Goal: Task Accomplishment & Management: Manage account settings

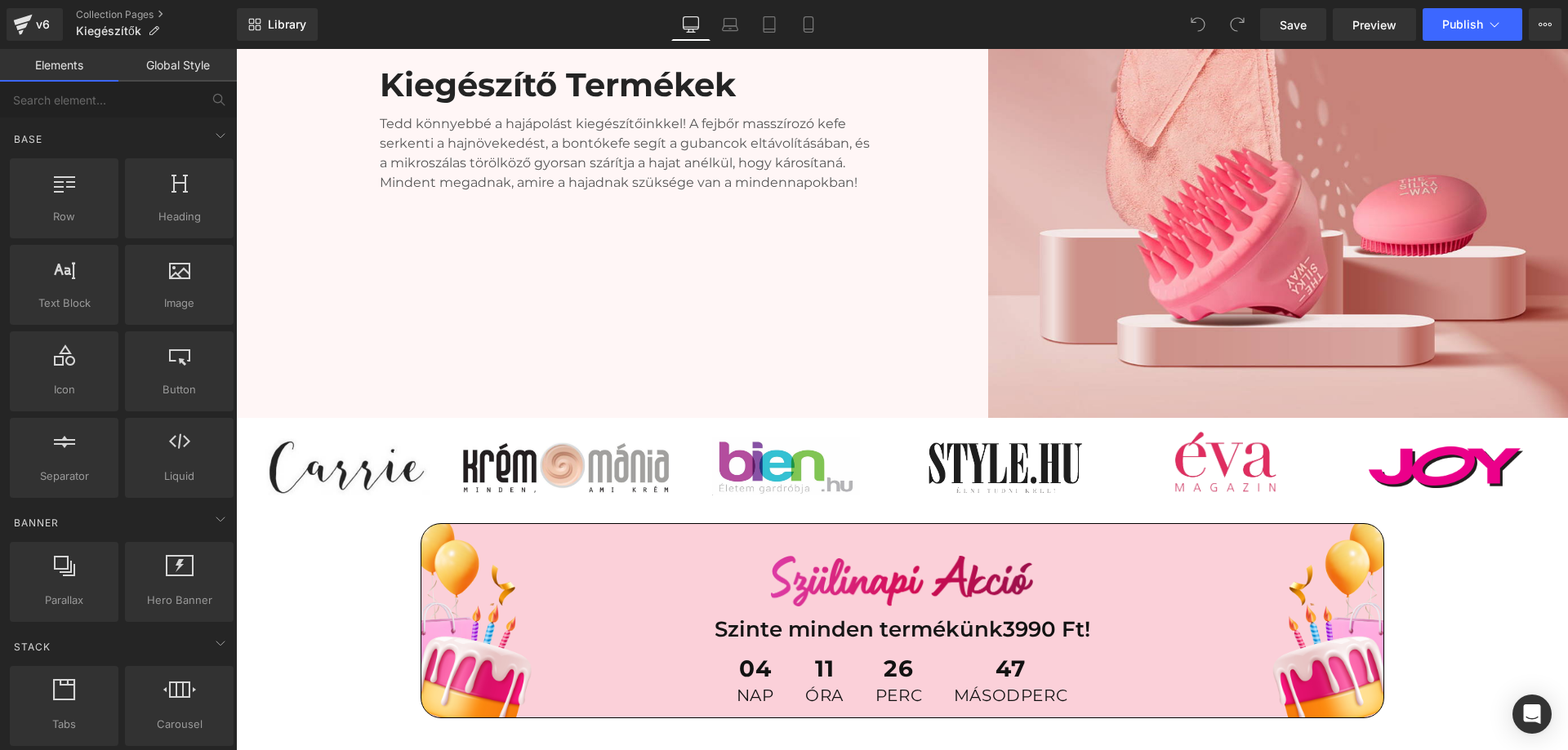
scroll to position [490, 0]
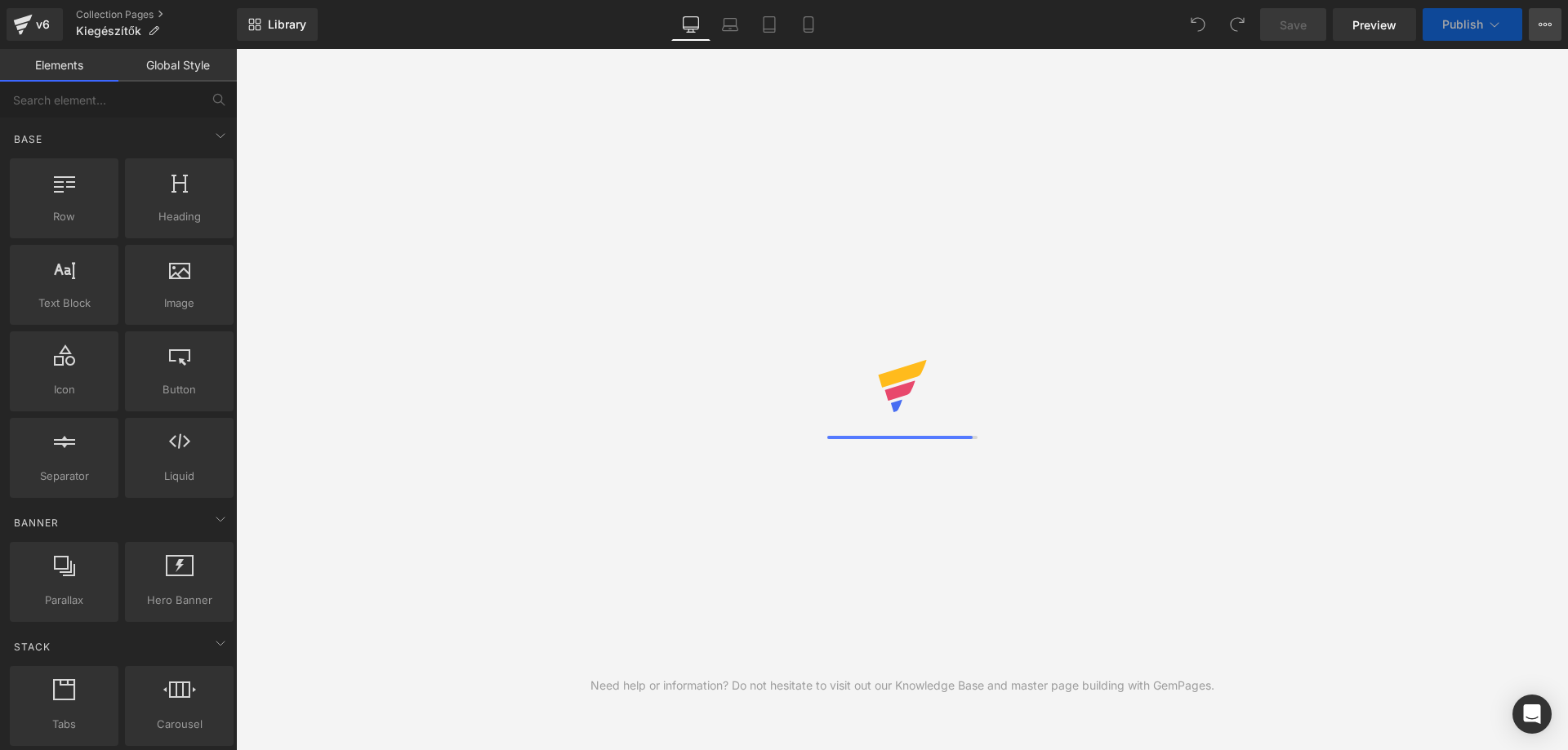
click at [1535, 23] on button "View Live Page View with current Template Save Template to Library Schedule Pub…" at bounding box center [1545, 24] width 33 height 33
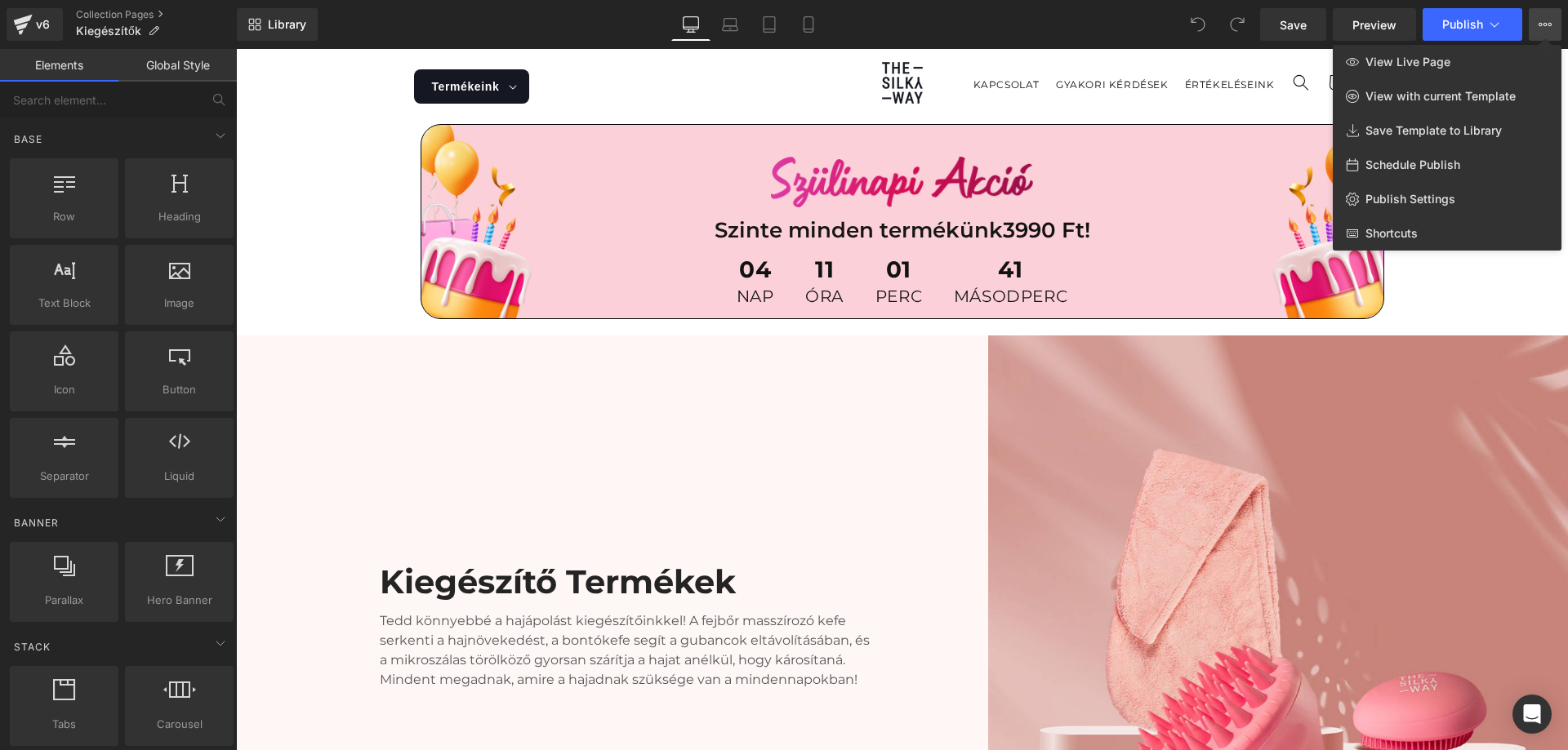
click at [1439, 265] on div at bounding box center [901, 399] width 1332 height 701
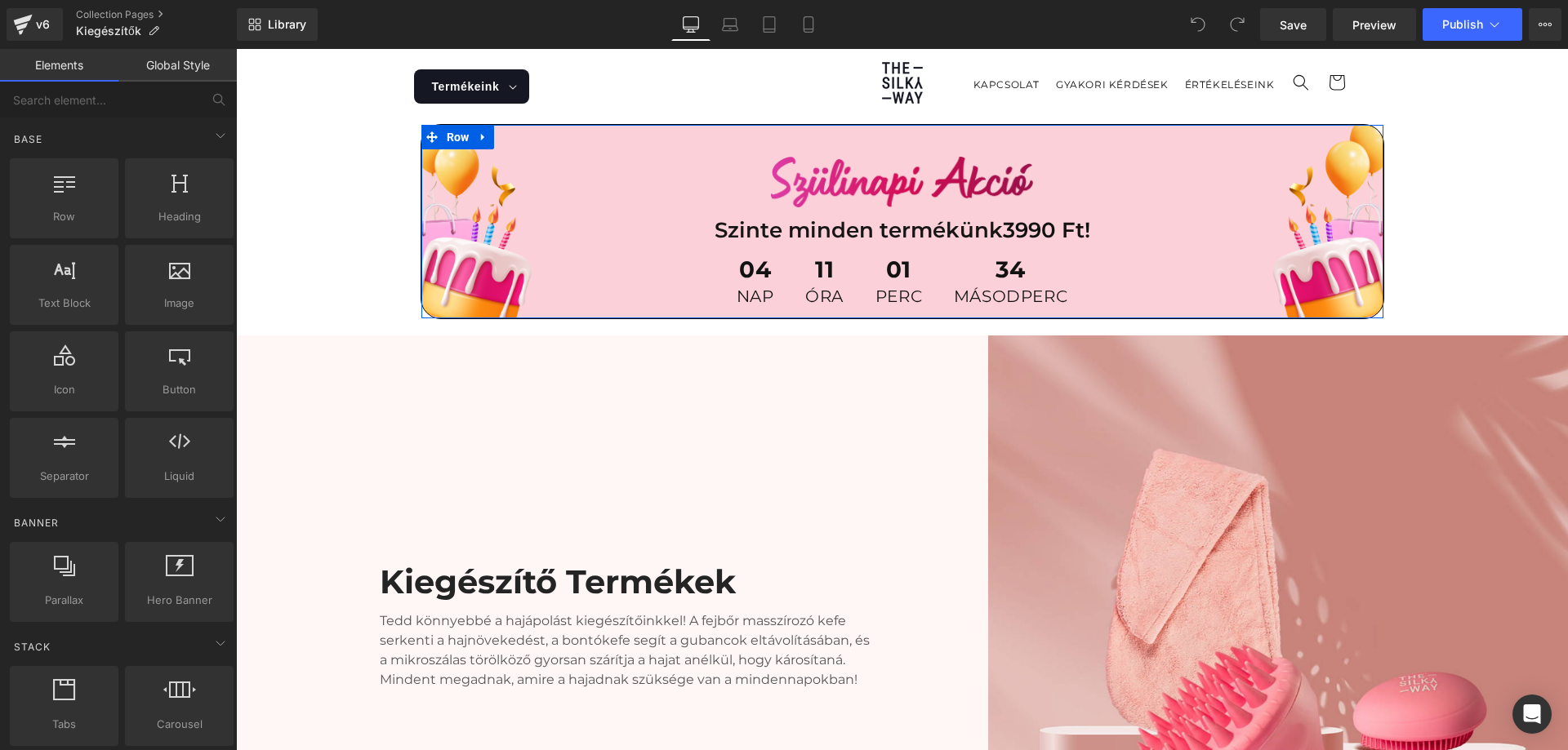
click at [522, 134] on div "Image Szinte minden termékünk 3990 Ft! Text Block 04 nap 11 óra 01 perc 34 máso…" at bounding box center [902, 221] width 962 height 193
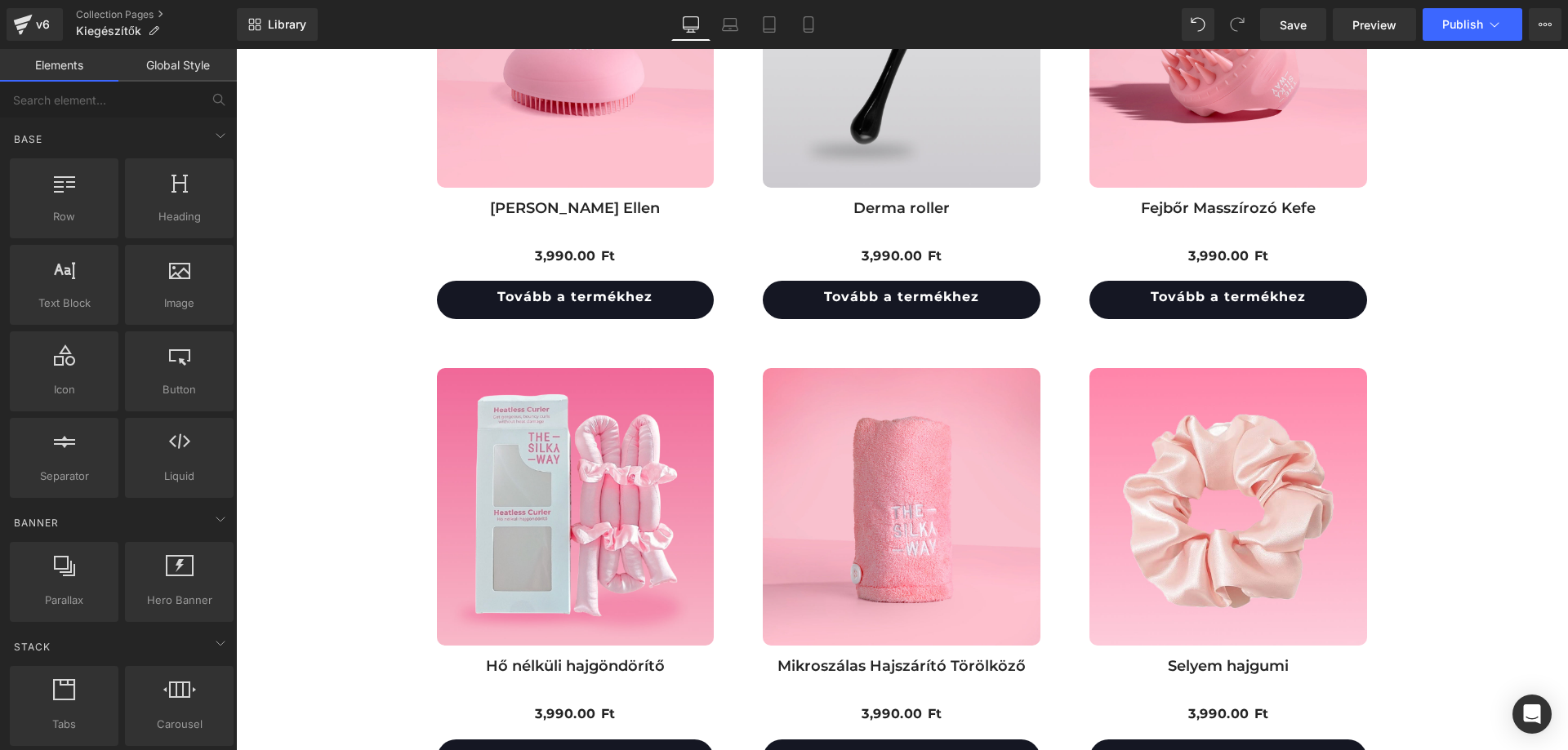
scroll to position [811, 0]
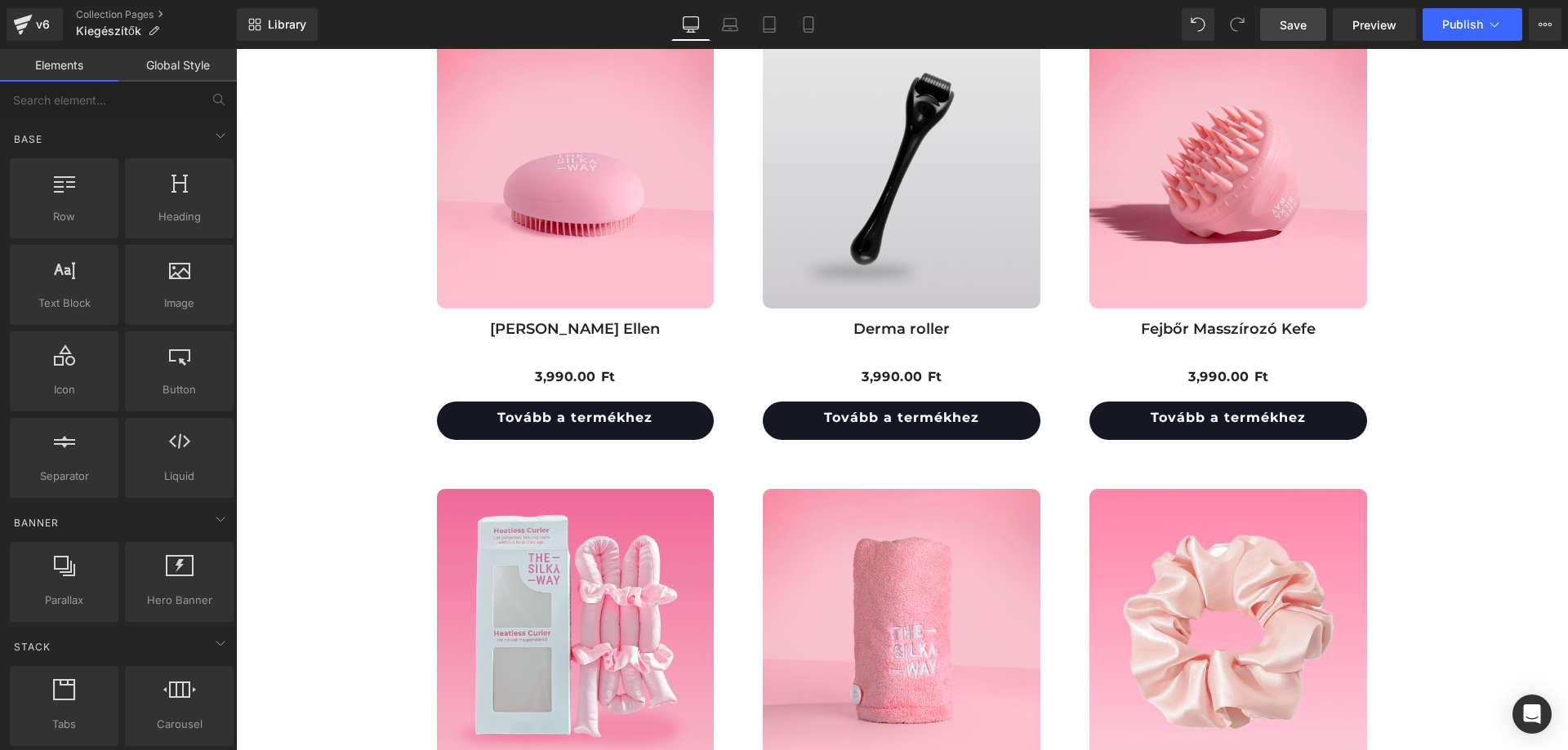
click at [1301, 30] on span "Save" at bounding box center [1293, 24] width 27 height 17
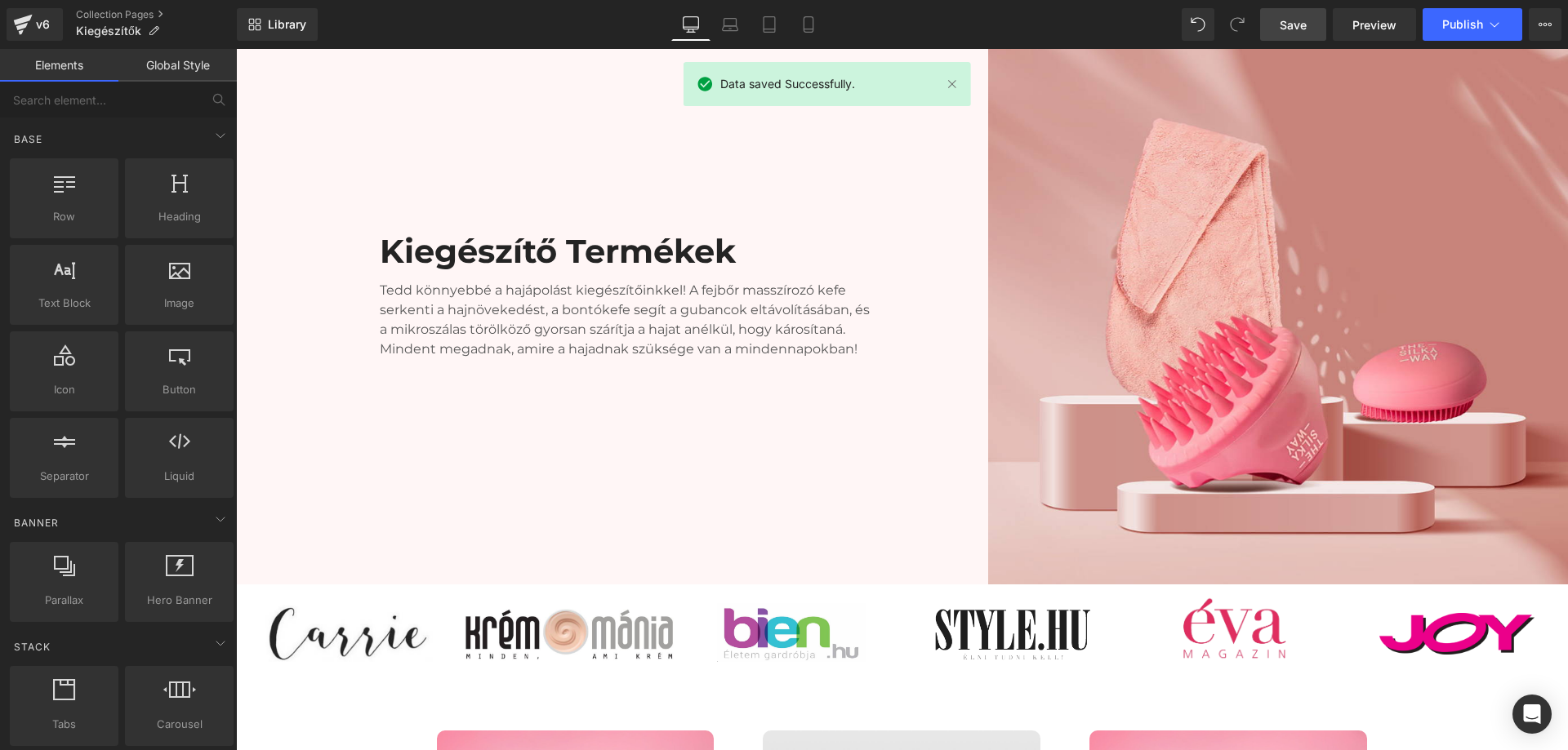
scroll to position [0, 0]
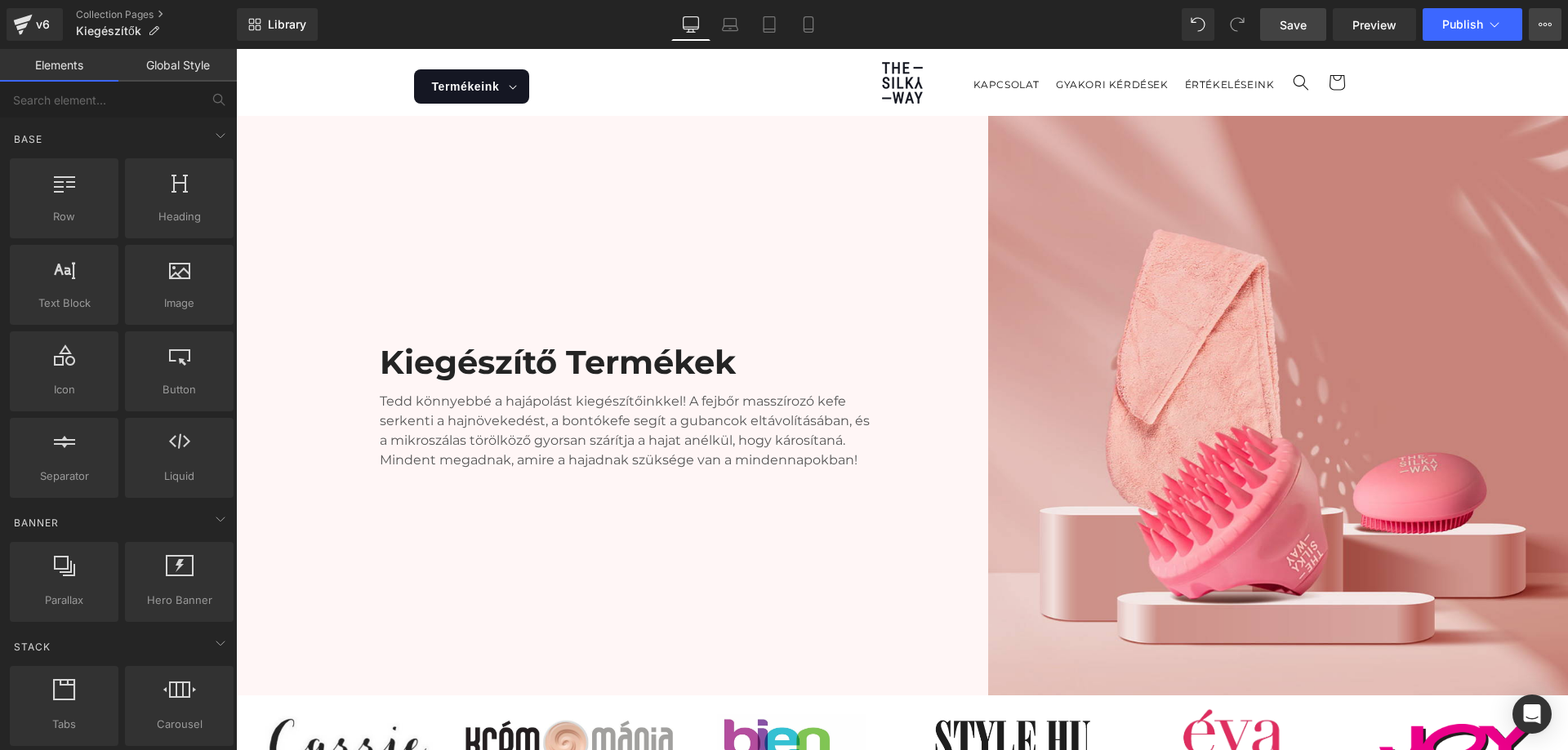
click at [1535, 25] on button "View Live Page View with current Template Save Template to Library Schedule Pub…" at bounding box center [1545, 24] width 33 height 33
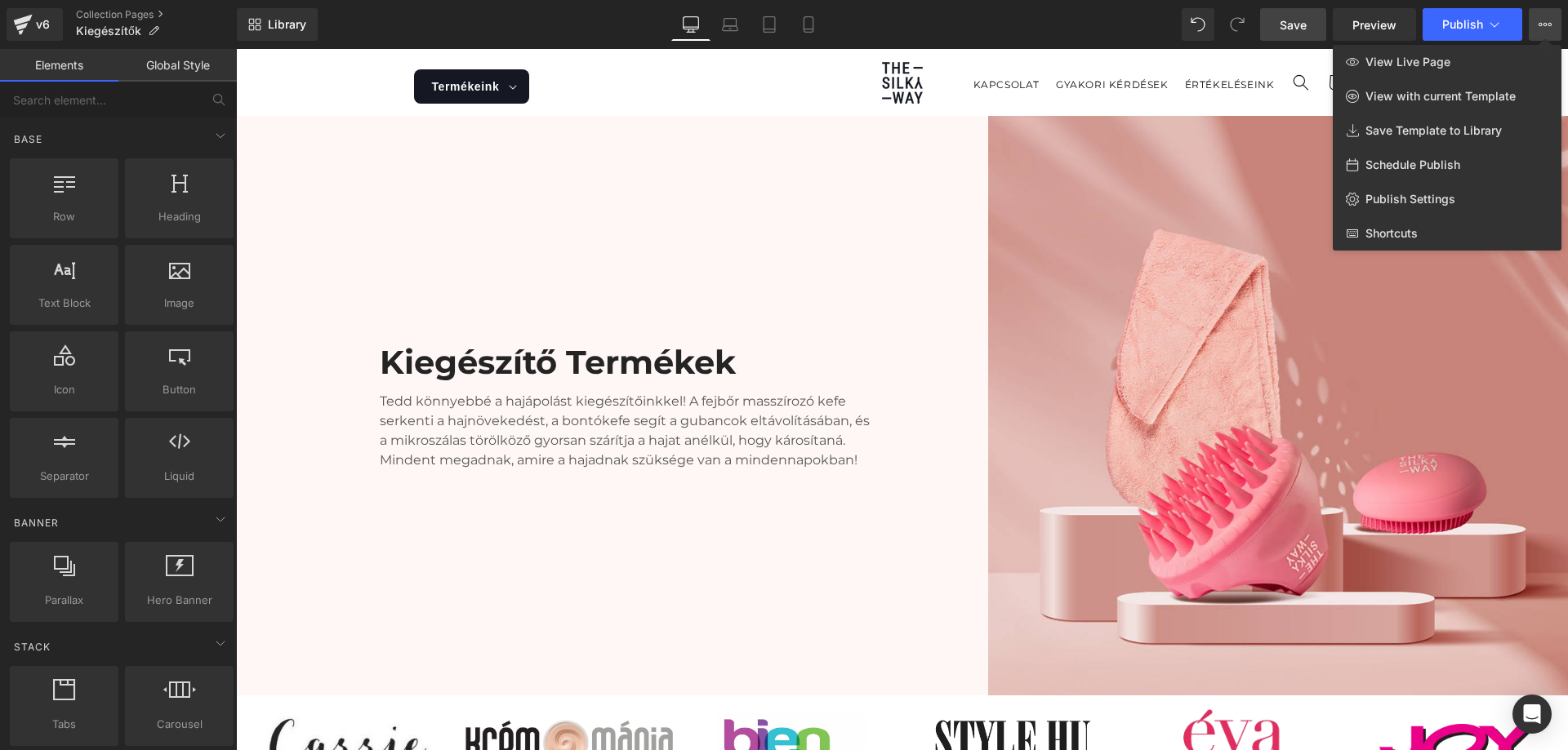
click at [1443, 170] on span "Schedule Publish" at bounding box center [1413, 165] width 95 height 14
select select
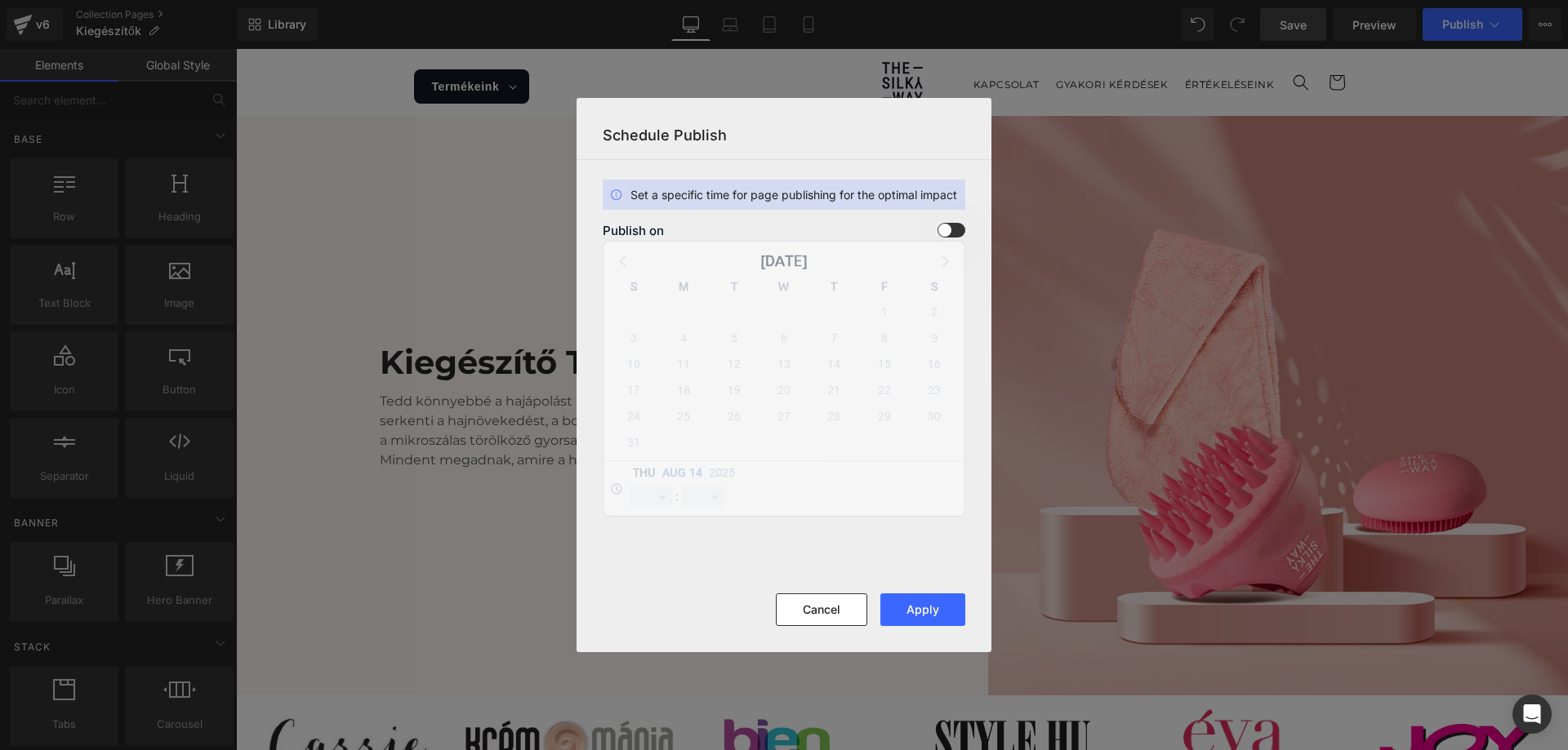
click at [945, 232] on span at bounding box center [951, 230] width 28 height 14
click at [0, 0] on input "checkbox" at bounding box center [0, 0] width 0 height 0
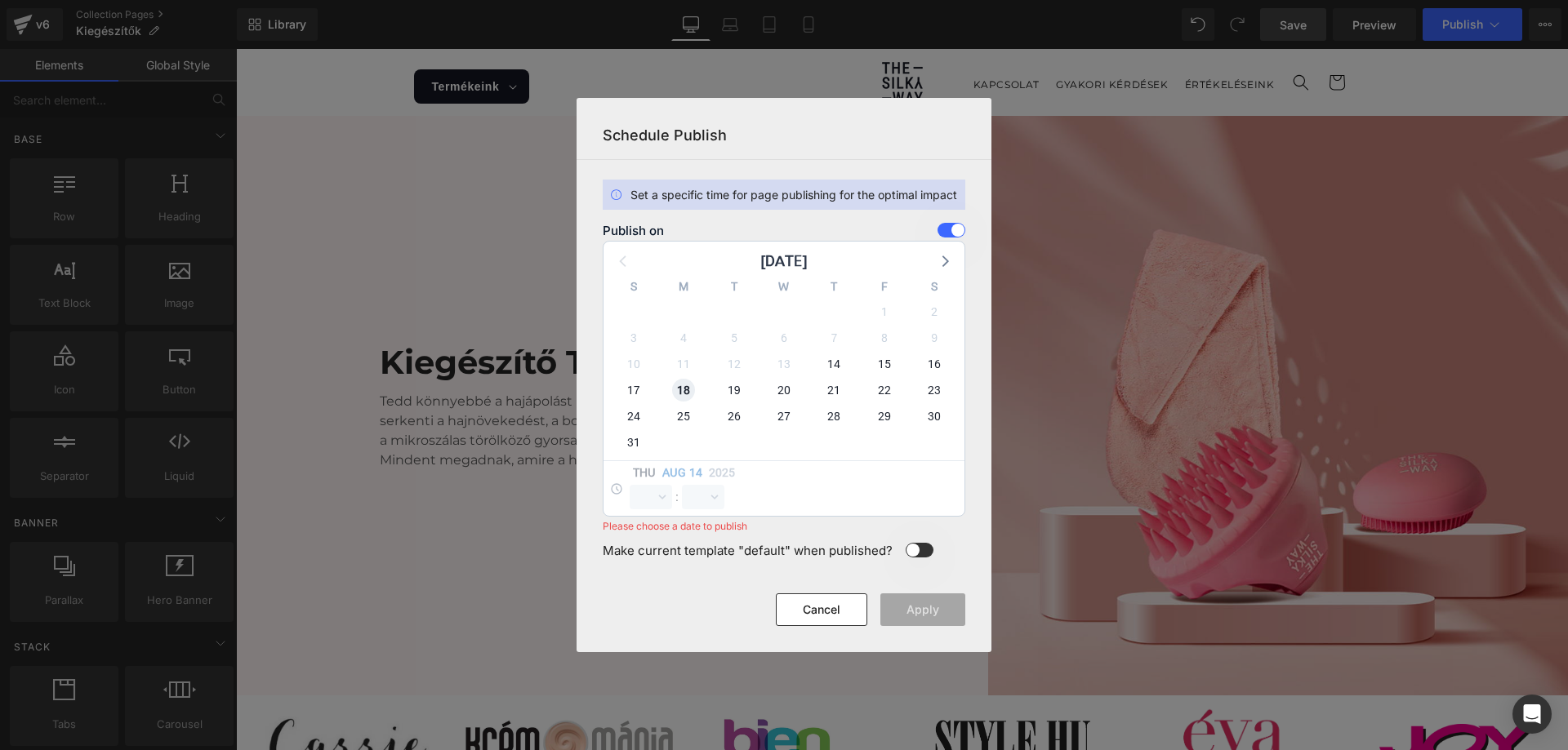
click at [673, 390] on span "18" at bounding box center [683, 390] width 23 height 23
click at [651, 495] on select "00 01 02 03 04 05 06 07 08 09 10 11 12 13 14 15 16 17 18 19 20 21 22 23" at bounding box center [651, 497] width 42 height 24
select select "11"
click at [629, 485] on select "00 01 02 03 04 05 06 07 08 09 10 11 12 13 14 15 16 17 18 19 20 21 22 23" at bounding box center [651, 497] width 42 height 24
click at [919, 617] on button "Apply" at bounding box center [923, 610] width 85 height 33
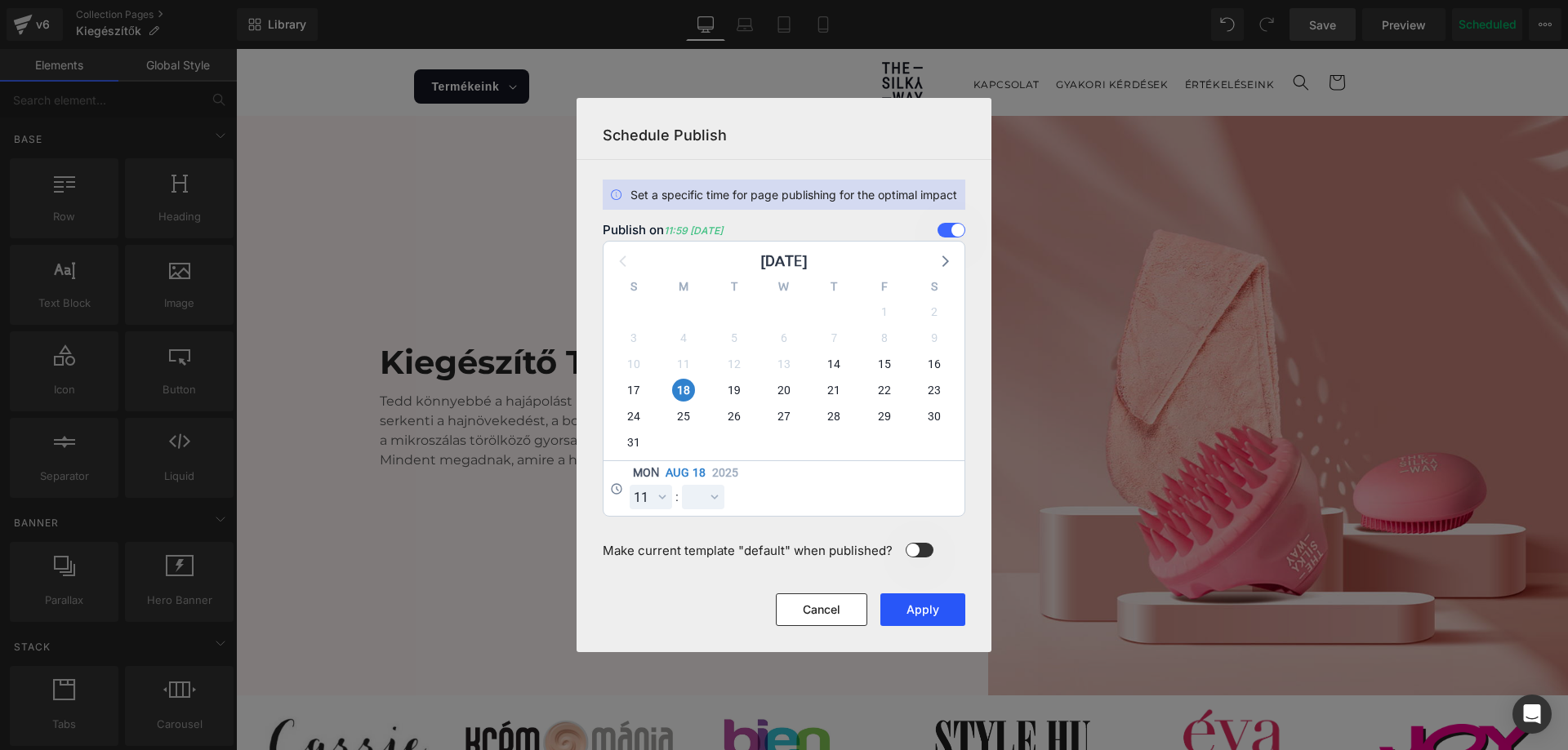
click at [920, 601] on button "Apply" at bounding box center [923, 610] width 85 height 33
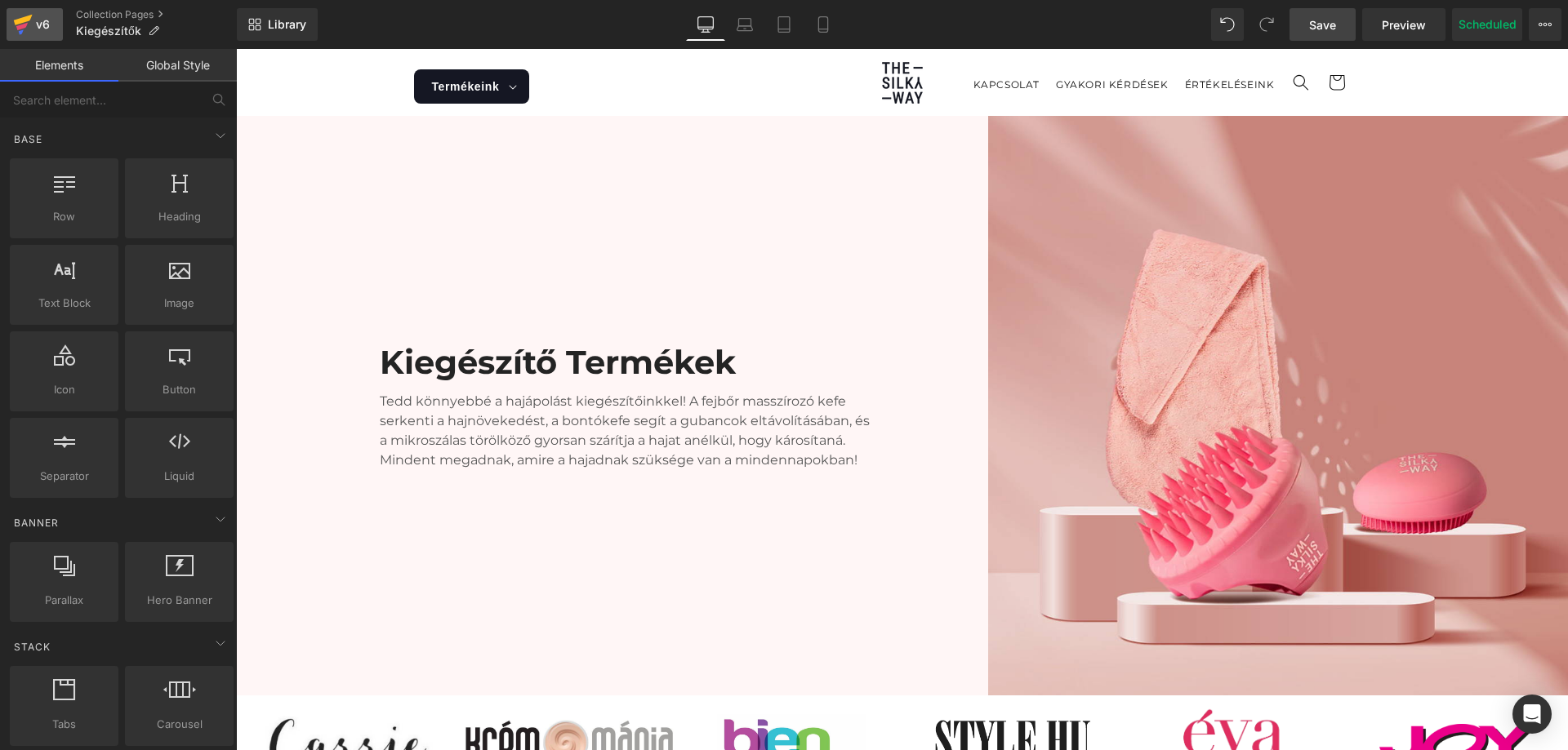
click at [49, 15] on div "v6" at bounding box center [43, 24] width 20 height 21
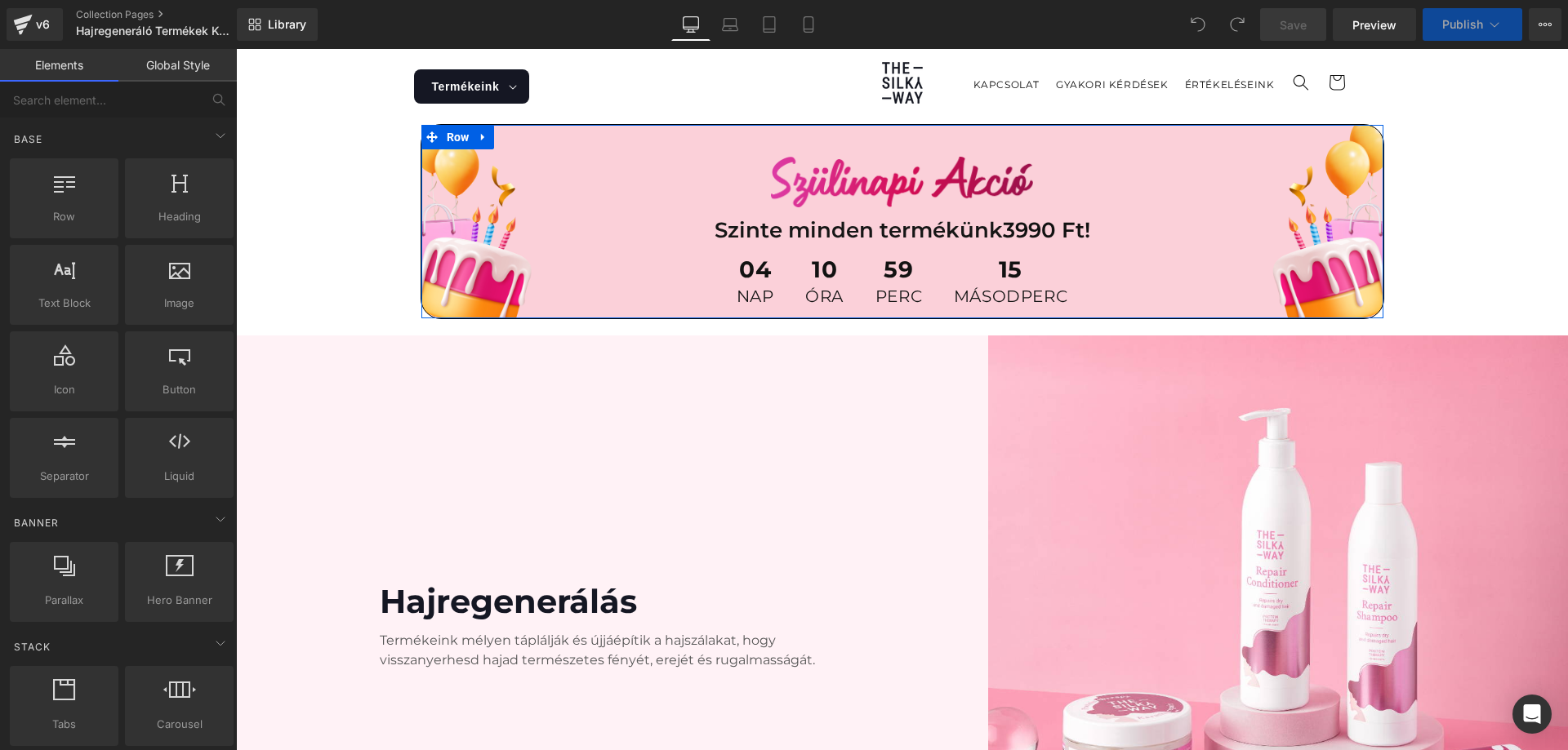
click at [504, 133] on div "Image Szinte minden termékünk 3990 Ft! Text Block 04 nap 10 óra 59 perc 15 máso…" at bounding box center [902, 221] width 962 height 193
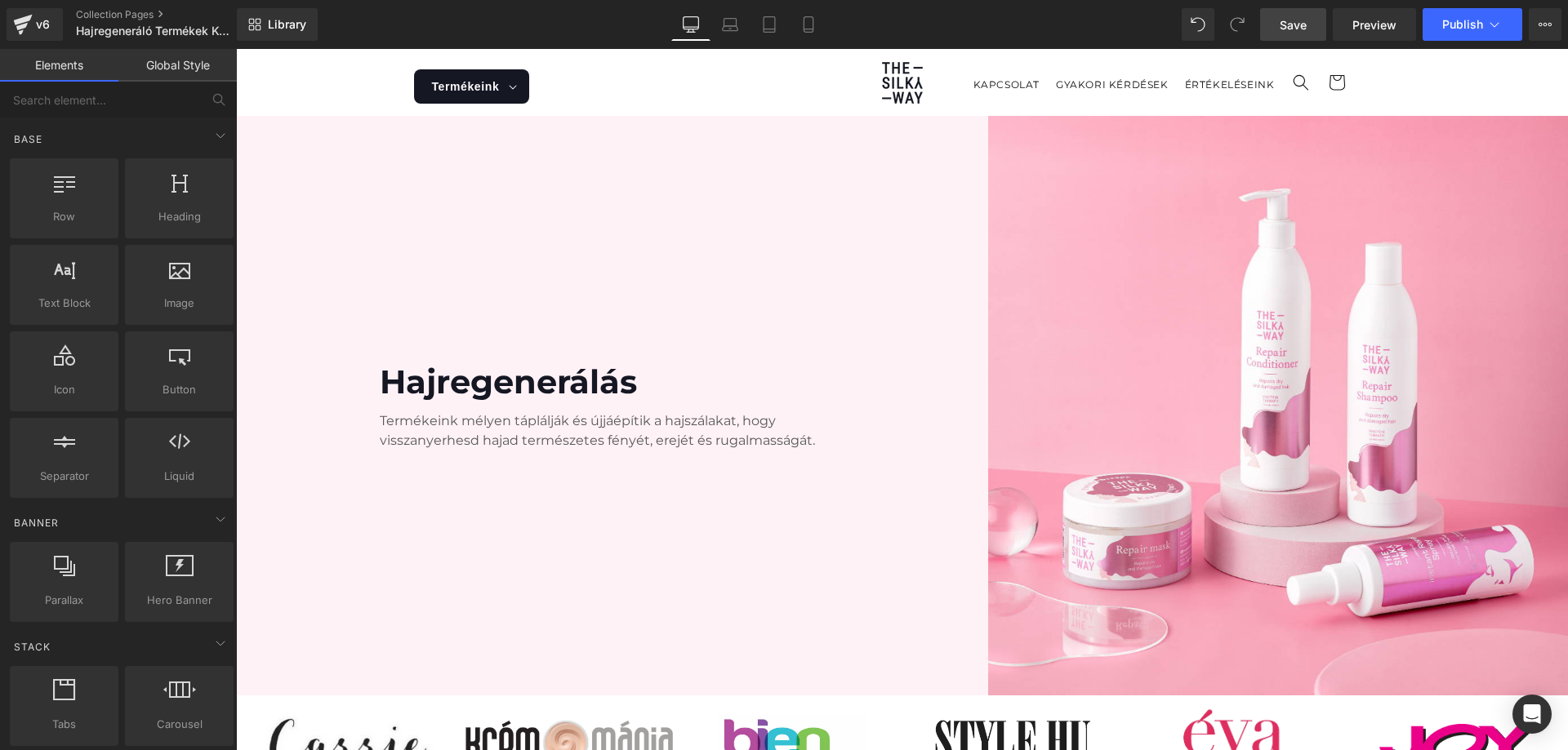
drag, startPoint x: 1312, startPoint y: 27, endPoint x: 981, endPoint y: 279, distance: 416.0
click at [1312, 27] on link "Save" at bounding box center [1293, 24] width 66 height 33
click at [1540, 25] on icon at bounding box center [1544, 24] width 13 height 13
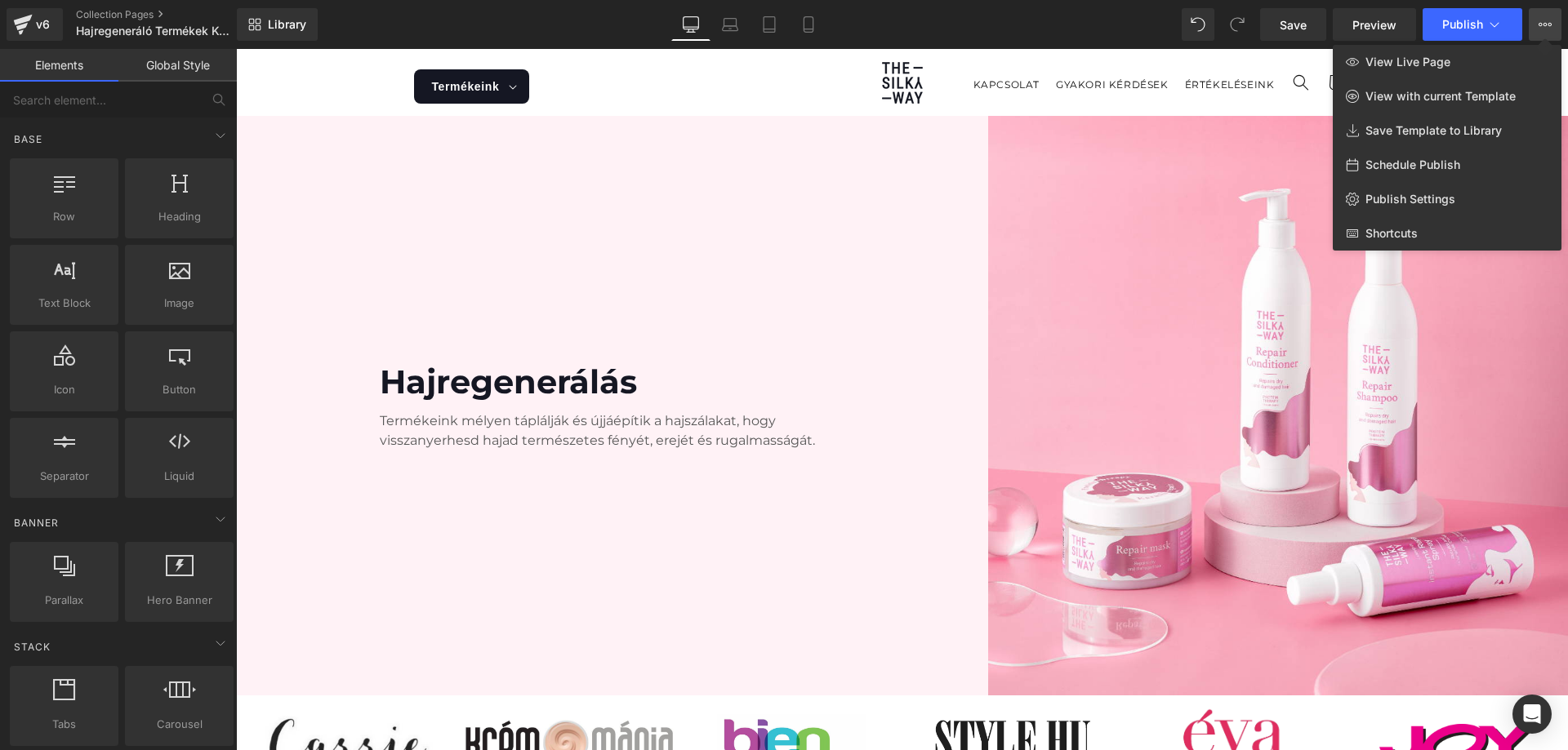
click at [1429, 164] on span "Schedule Publish" at bounding box center [1413, 165] width 95 height 14
select select
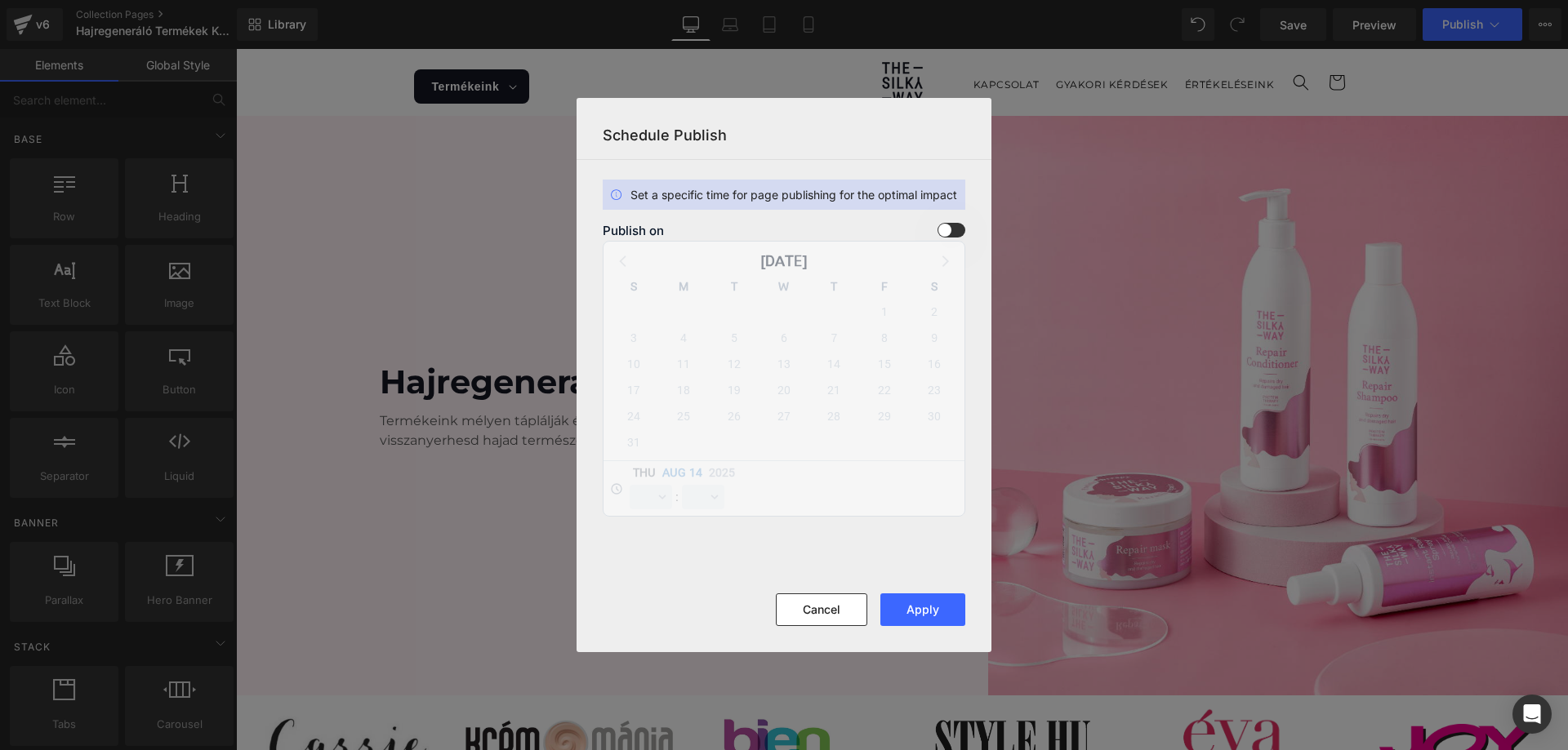
click at [953, 228] on span at bounding box center [951, 230] width 28 height 14
click at [0, 0] on input "checkbox" at bounding box center [0, 0] width 0 height 0
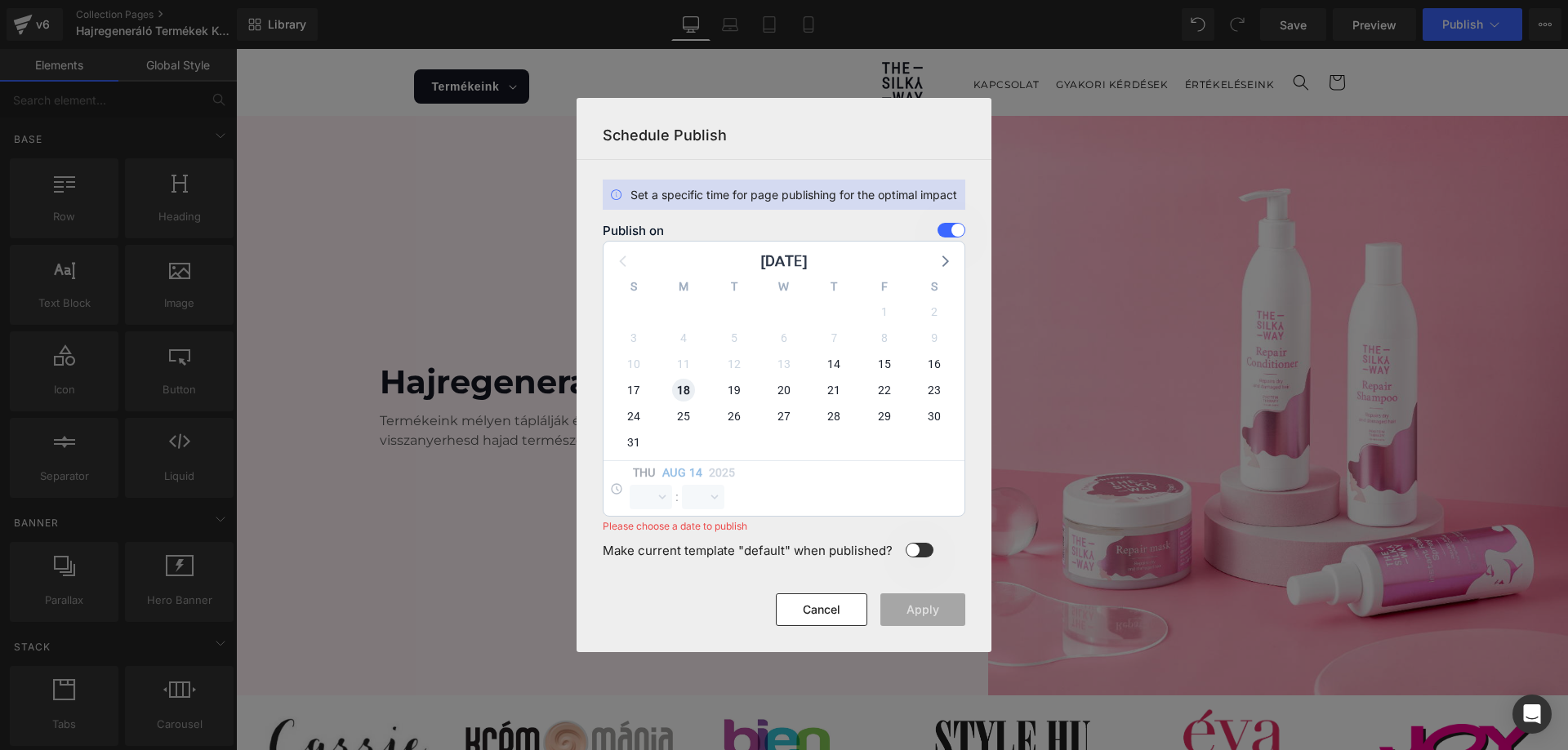
click at [686, 392] on span "18" at bounding box center [683, 390] width 23 height 23
click at [656, 502] on select "00 01 02 03 04 05 06 07 08 09 10 11 12 13 14 15 16 17 18 19 20 21 22 23" at bounding box center [651, 497] width 42 height 24
select select "11"
click at [629, 485] on select "00 01 02 03 04 05 06 07 08 09 10 11 12 13 14 15 16 17 18 19 20 21 22 23" at bounding box center [651, 497] width 42 height 24
click at [698, 504] on select "00 01 02 03 04 05 06 07 08 09 10 11 12 13 14 15 16 17 18 19 20 21 22 23 24 25 2…" at bounding box center [703, 497] width 42 height 24
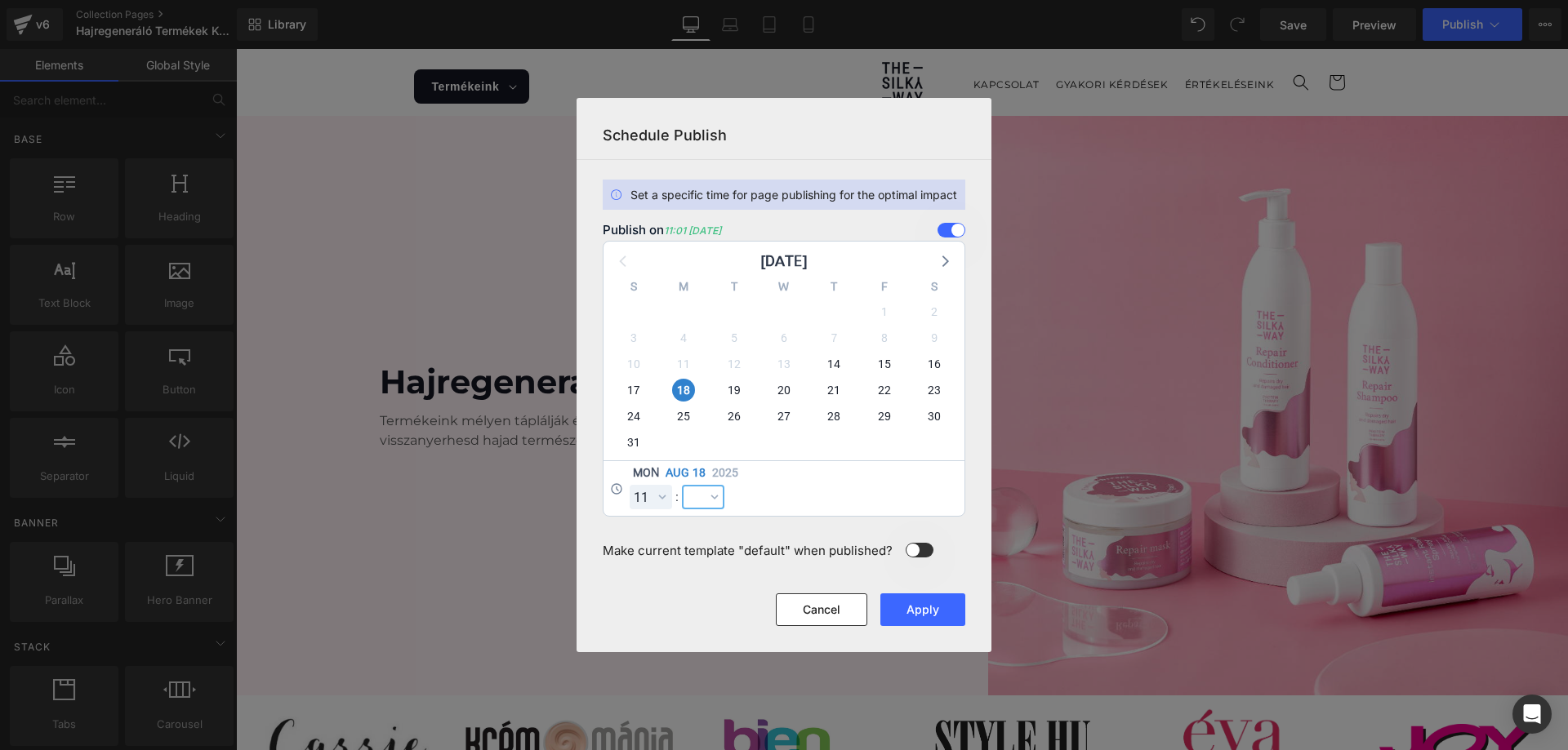
select select "59"
click at [682, 485] on select "00 01 02 03 04 05 06 07 08 09 10 11 12 13 14 15 16 17 18 19 20 21 22 23 24 25 2…" at bounding box center [703, 497] width 42 height 24
click at [939, 607] on button "Apply" at bounding box center [923, 610] width 85 height 33
drag, startPoint x: 1070, startPoint y: 722, endPoint x: 835, endPoint y: 672, distance: 240.3
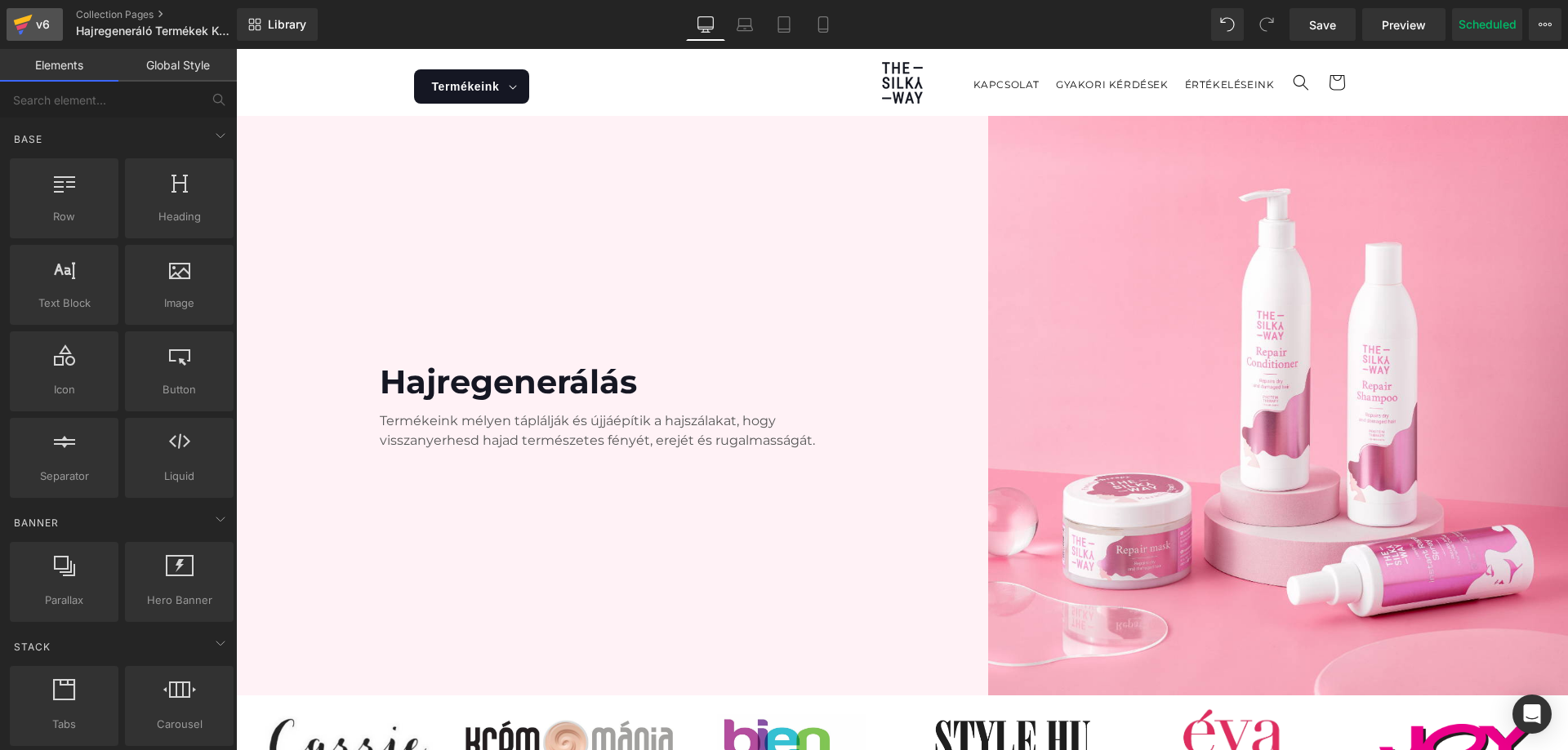
click at [52, 29] on div "v6" at bounding box center [43, 24] width 20 height 21
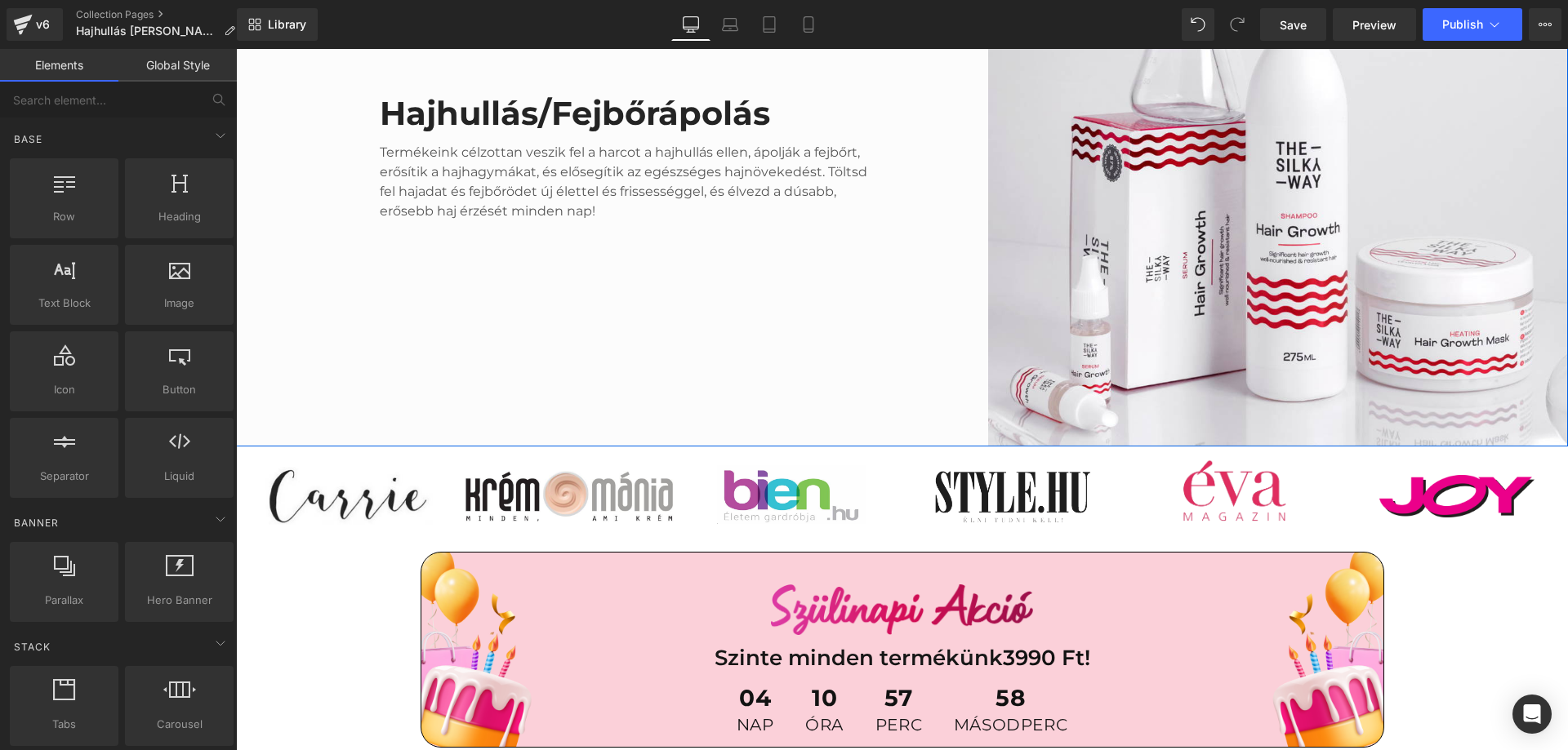
scroll to position [490, 0]
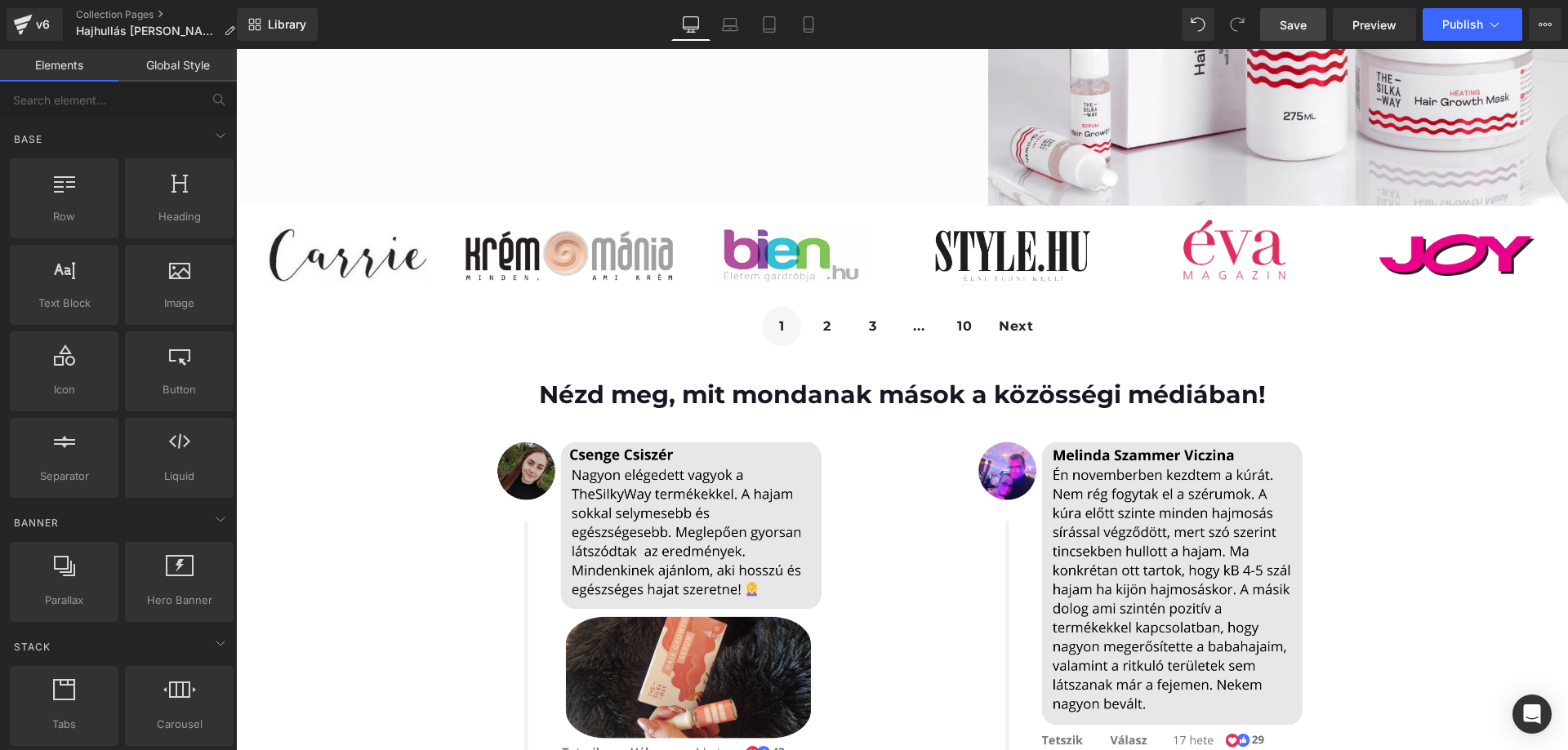
click at [1298, 16] on span "Save" at bounding box center [1293, 24] width 27 height 17
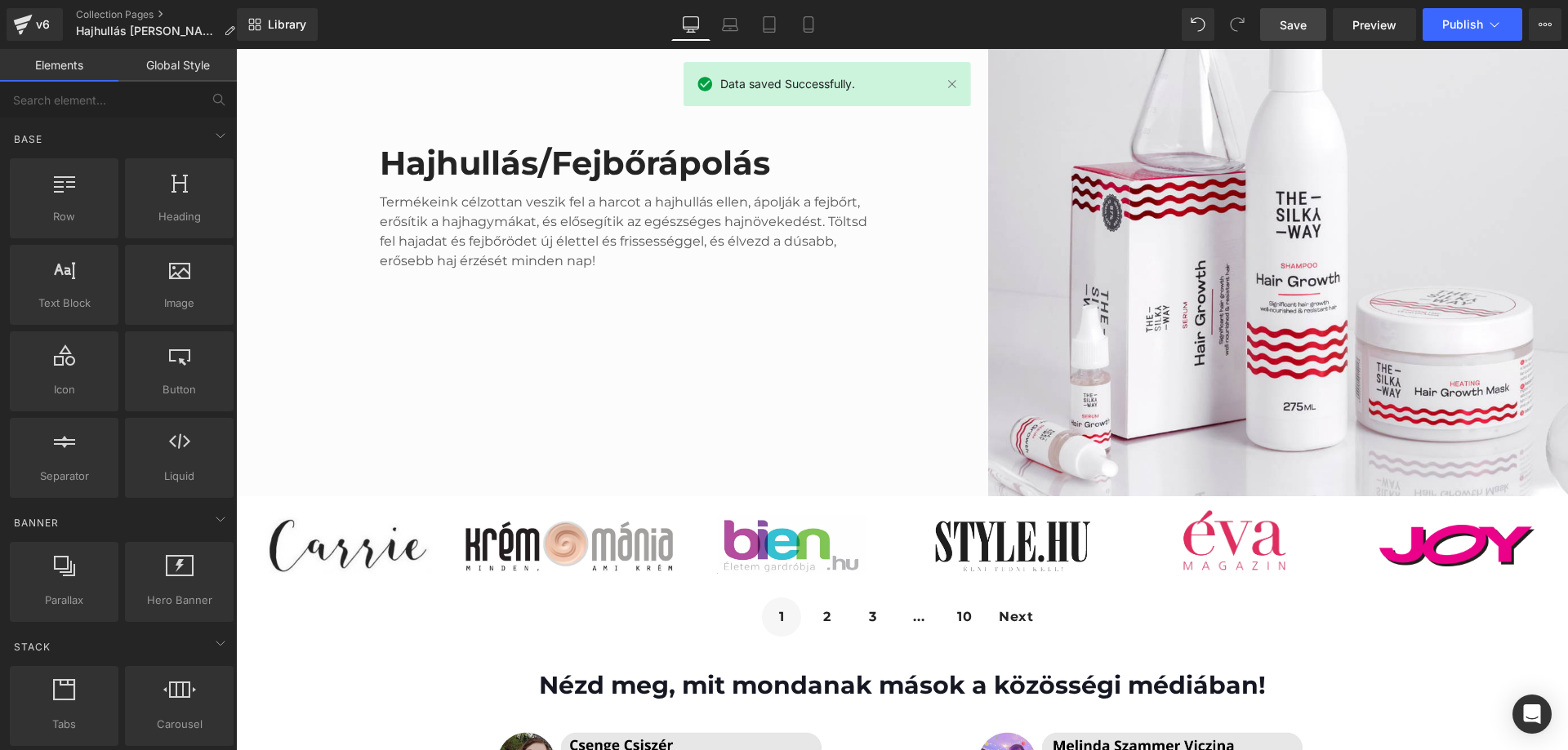
scroll to position [0, 0]
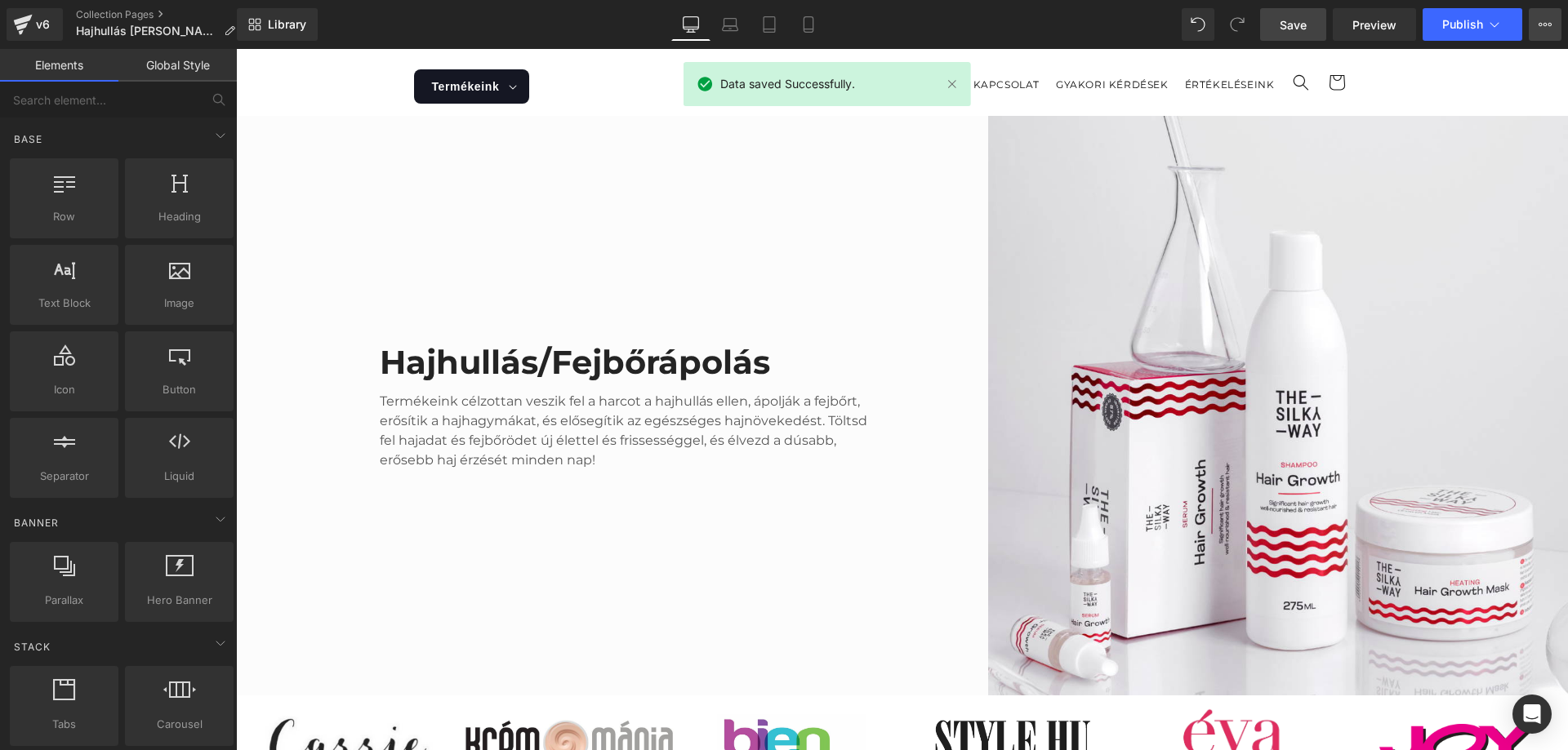
click at [1531, 16] on button "View Live Page View with current Template Save Template to Library Schedule Pub…" at bounding box center [1545, 24] width 33 height 33
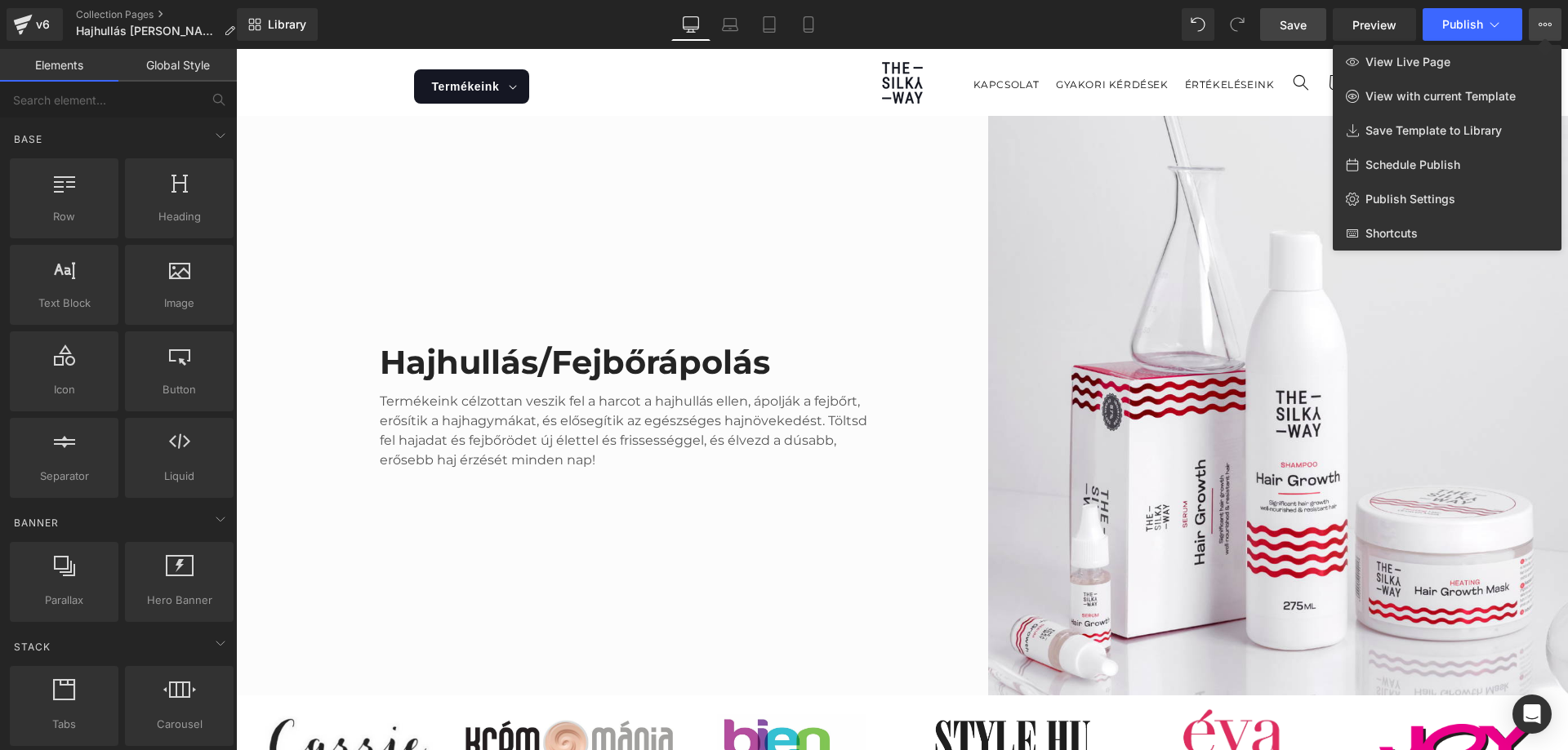
click at [1392, 160] on span "Schedule Publish" at bounding box center [1413, 165] width 95 height 14
select select
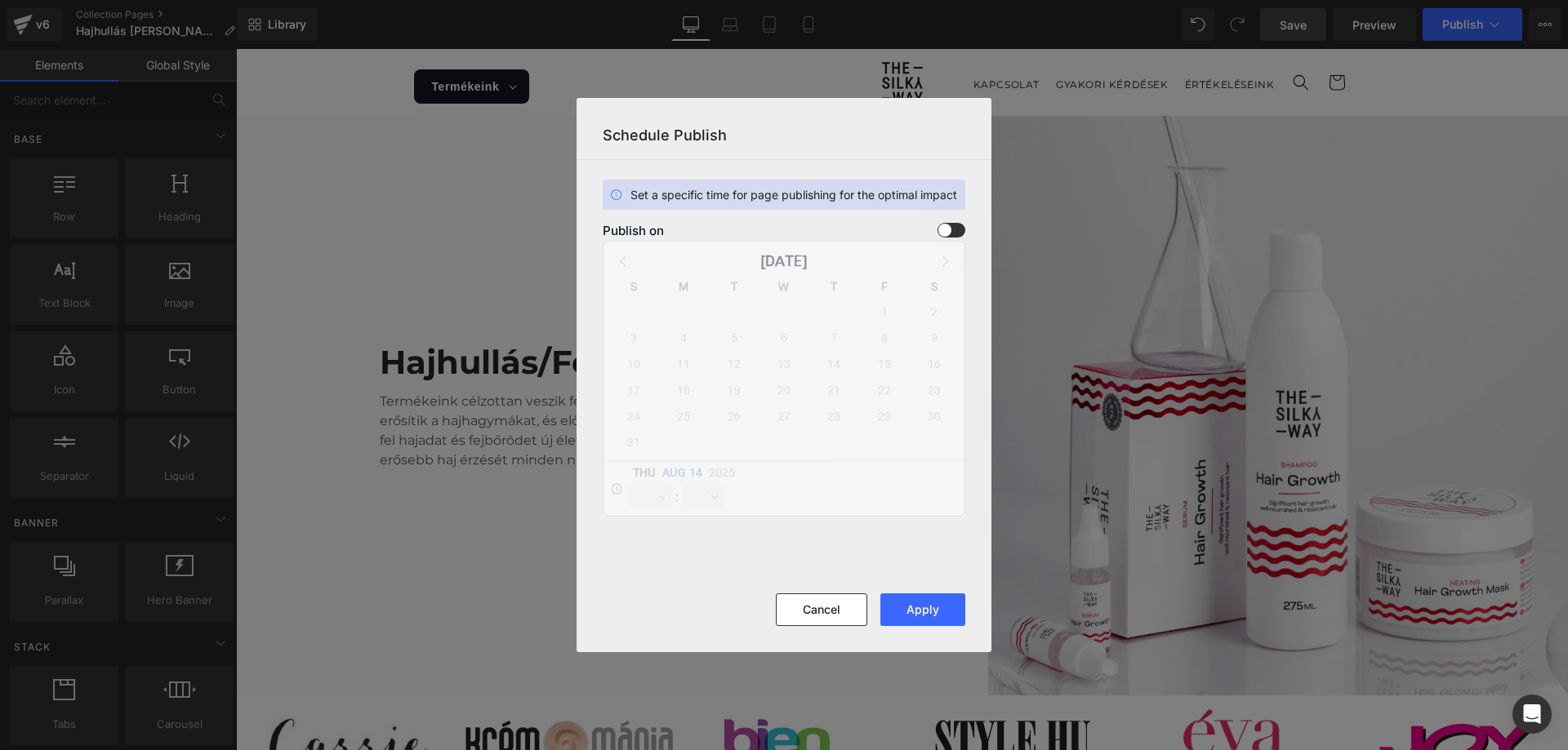
click at [936, 231] on div "Publish on" at bounding box center [783, 230] width 362 height 14
click at [954, 230] on span at bounding box center [951, 230] width 28 height 14
click at [0, 0] on input "checkbox" at bounding box center [0, 0] width 0 height 0
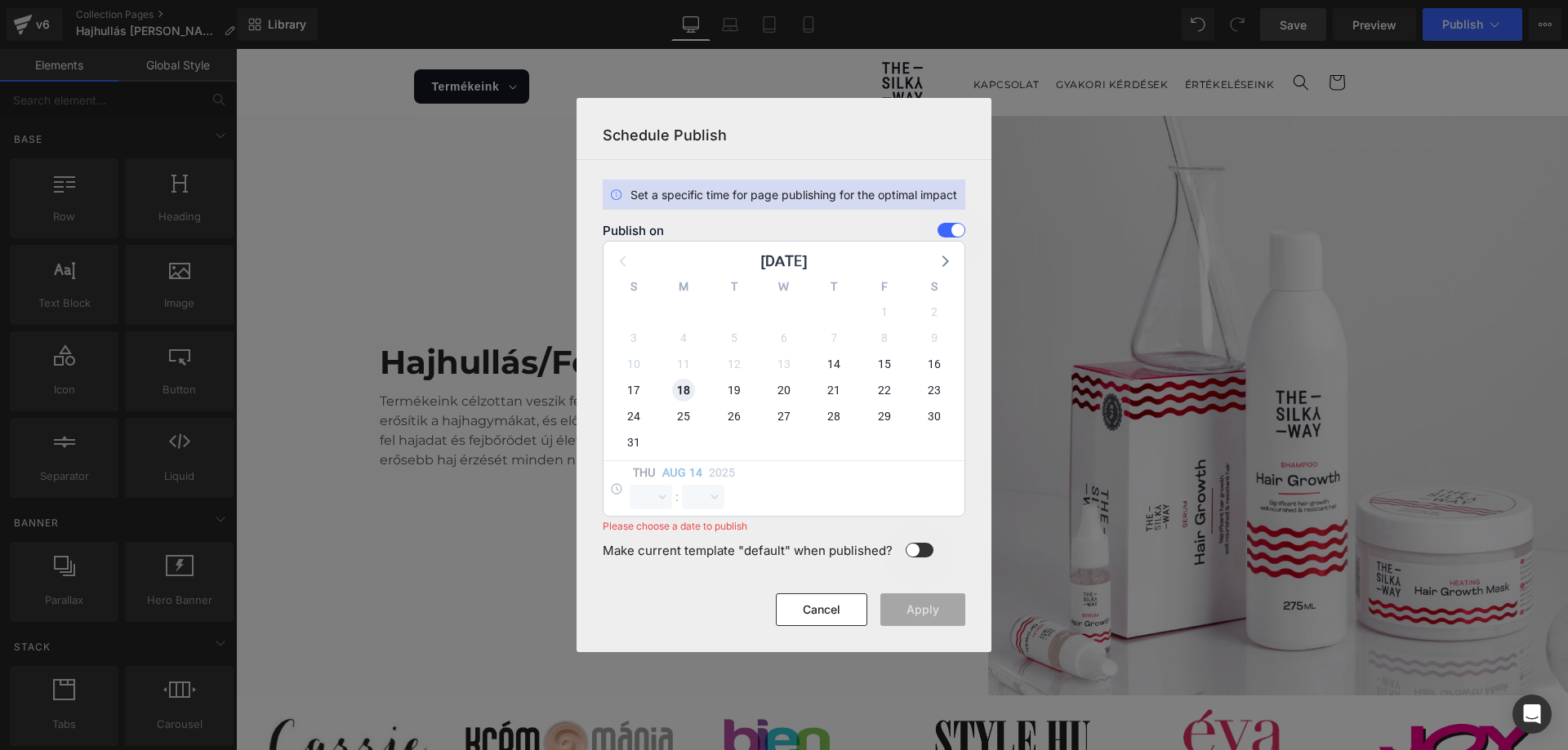
click at [684, 399] on span "18" at bounding box center [683, 390] width 23 height 23
click at [651, 498] on select "00 01 02 03 04 05 06 07 08 09 10 11 12 13 14 15 16 17 18 19 20 21 22 23" at bounding box center [651, 497] width 42 height 24
select select "11"
click at [629, 485] on select "00 01 02 03 04 05 06 07 08 09 10 11 12 13 14 15 16 17 18 19 20 21 22 23" at bounding box center [651, 497] width 42 height 24
click at [703, 505] on select "00 01 02 03 04 05 06 07 08 09 10 11 12 13 14 15 16 17 18 19 20 21 22 23 24 25 2…" at bounding box center [703, 497] width 42 height 24
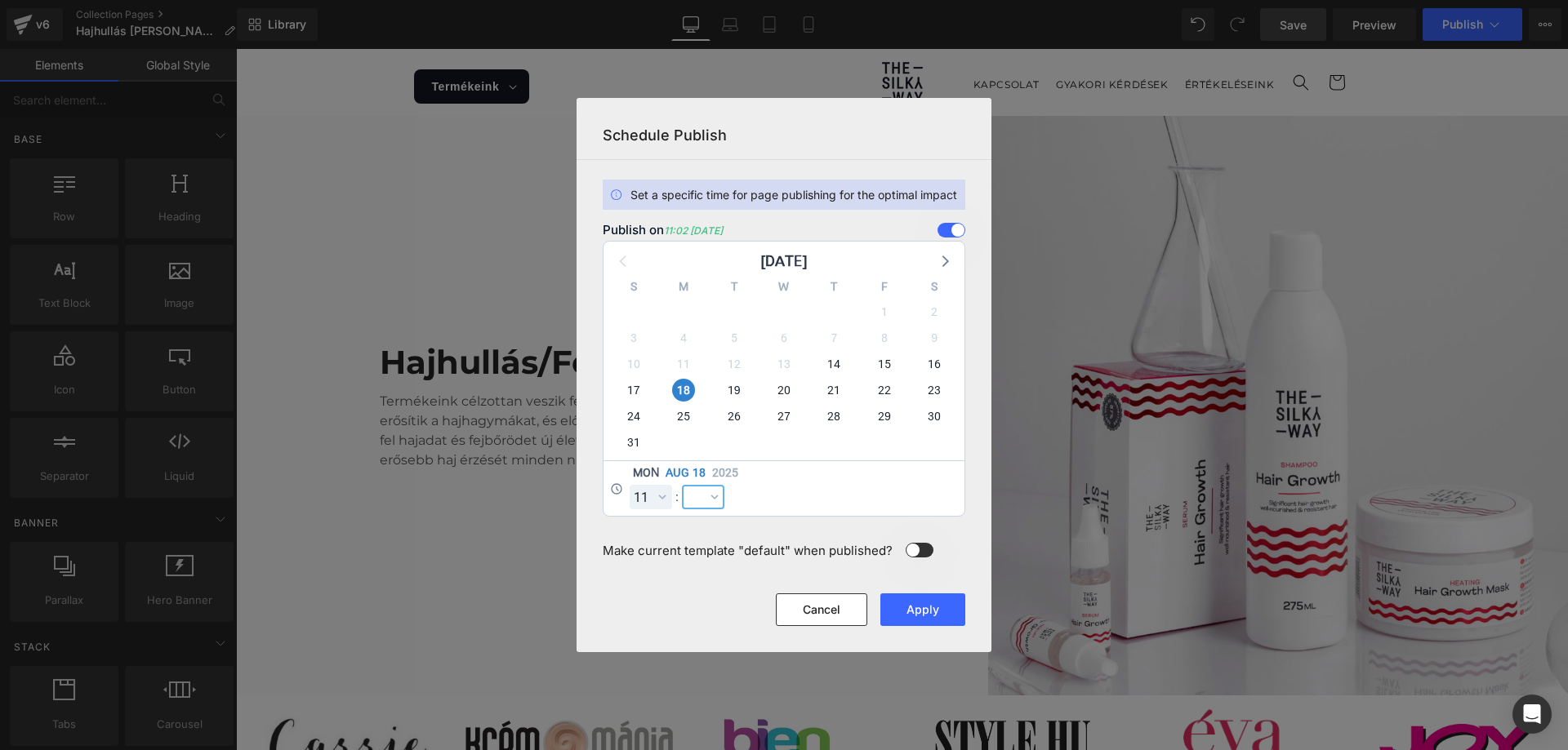
select select "59"
click at [682, 485] on select "00 01 02 03 04 05 06 07 08 09 10 11 12 13 14 15 16 17 18 19 20 21 22 23 24 25 2…" at bounding box center [703, 497] width 42 height 24
click at [918, 606] on button "Apply" at bounding box center [923, 610] width 85 height 33
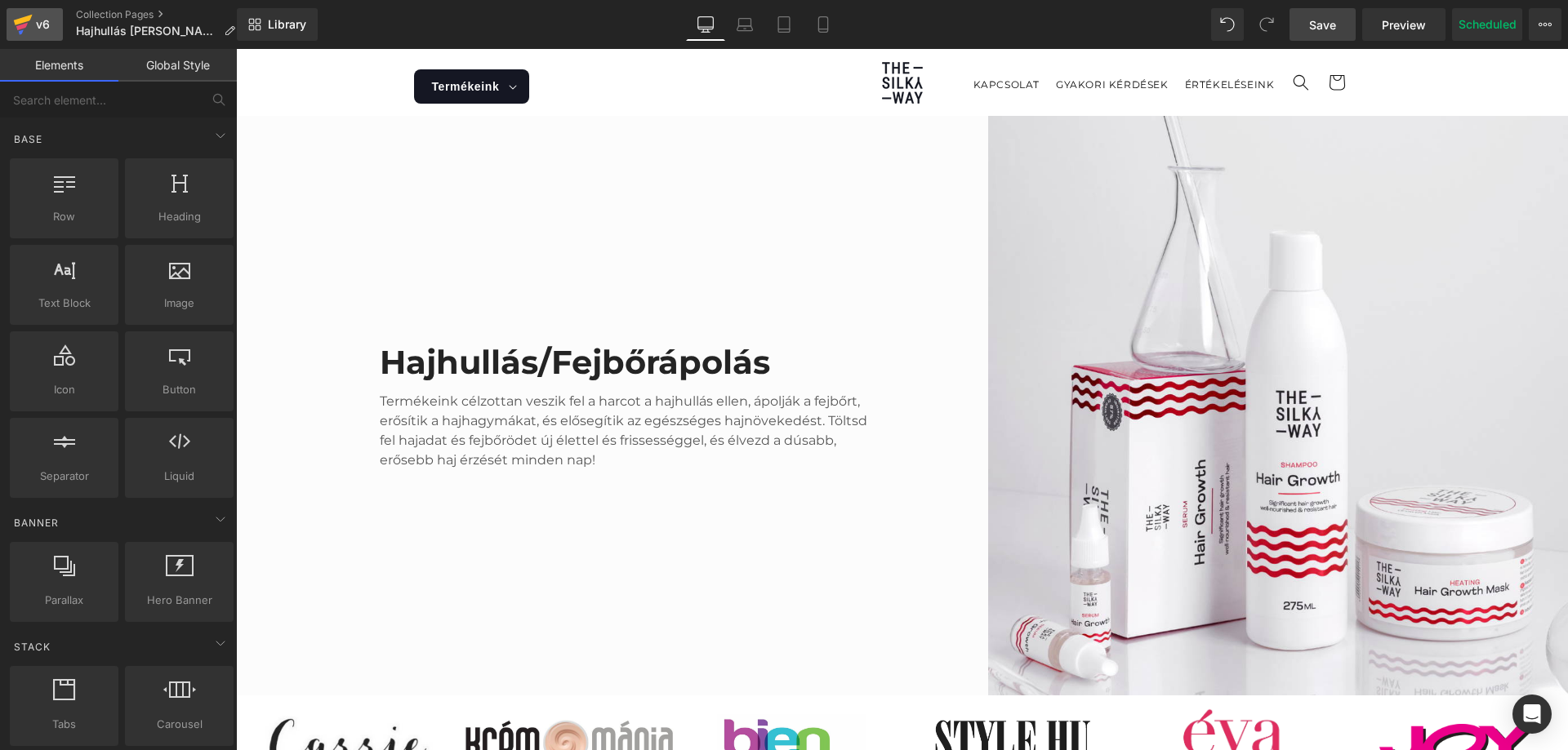
click at [32, 13] on icon at bounding box center [22, 24] width 19 height 41
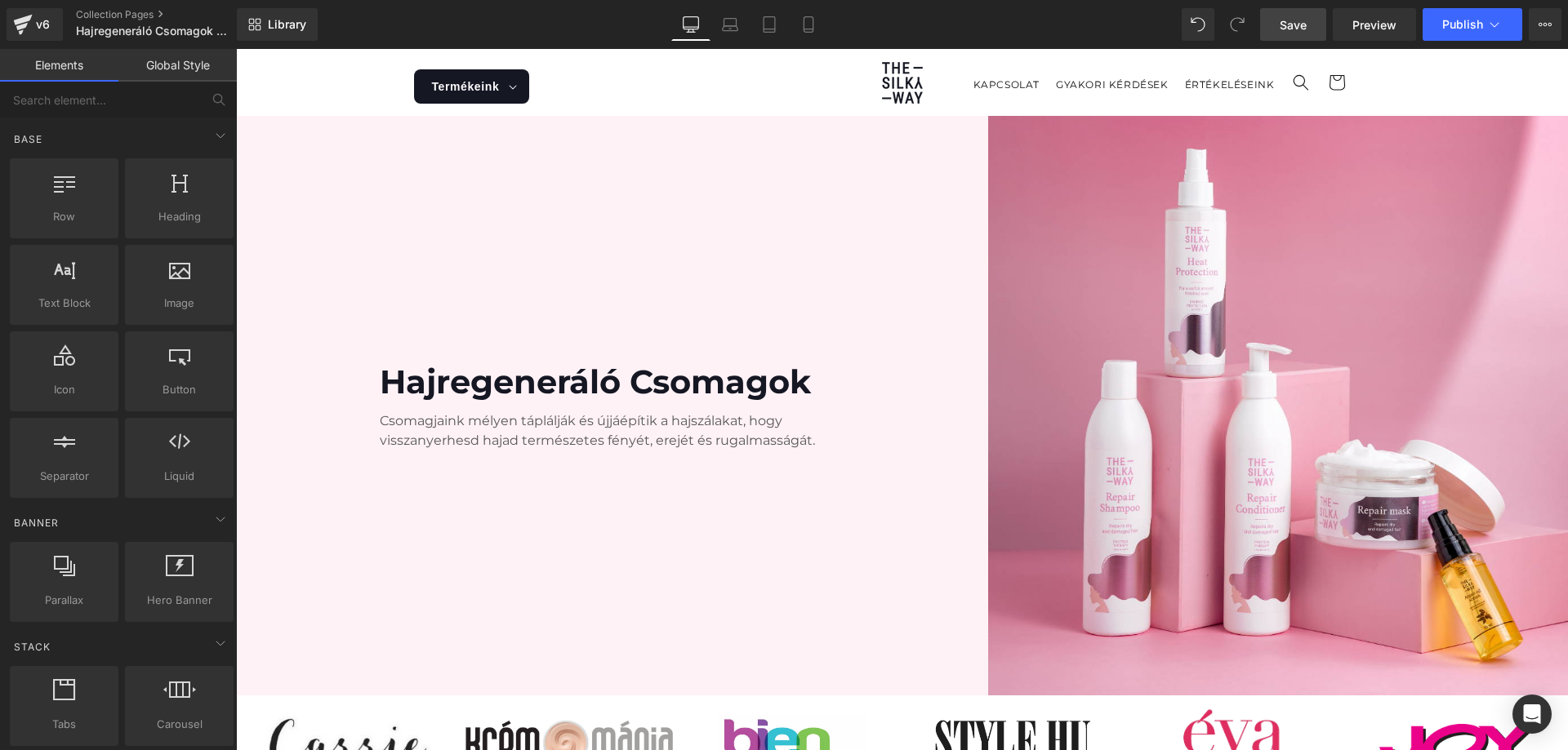
click at [1296, 30] on span "Save" at bounding box center [1293, 24] width 27 height 17
click at [1538, 17] on button "View Live Page View with current Template Save Template to Library Schedule Pub…" at bounding box center [1545, 24] width 33 height 33
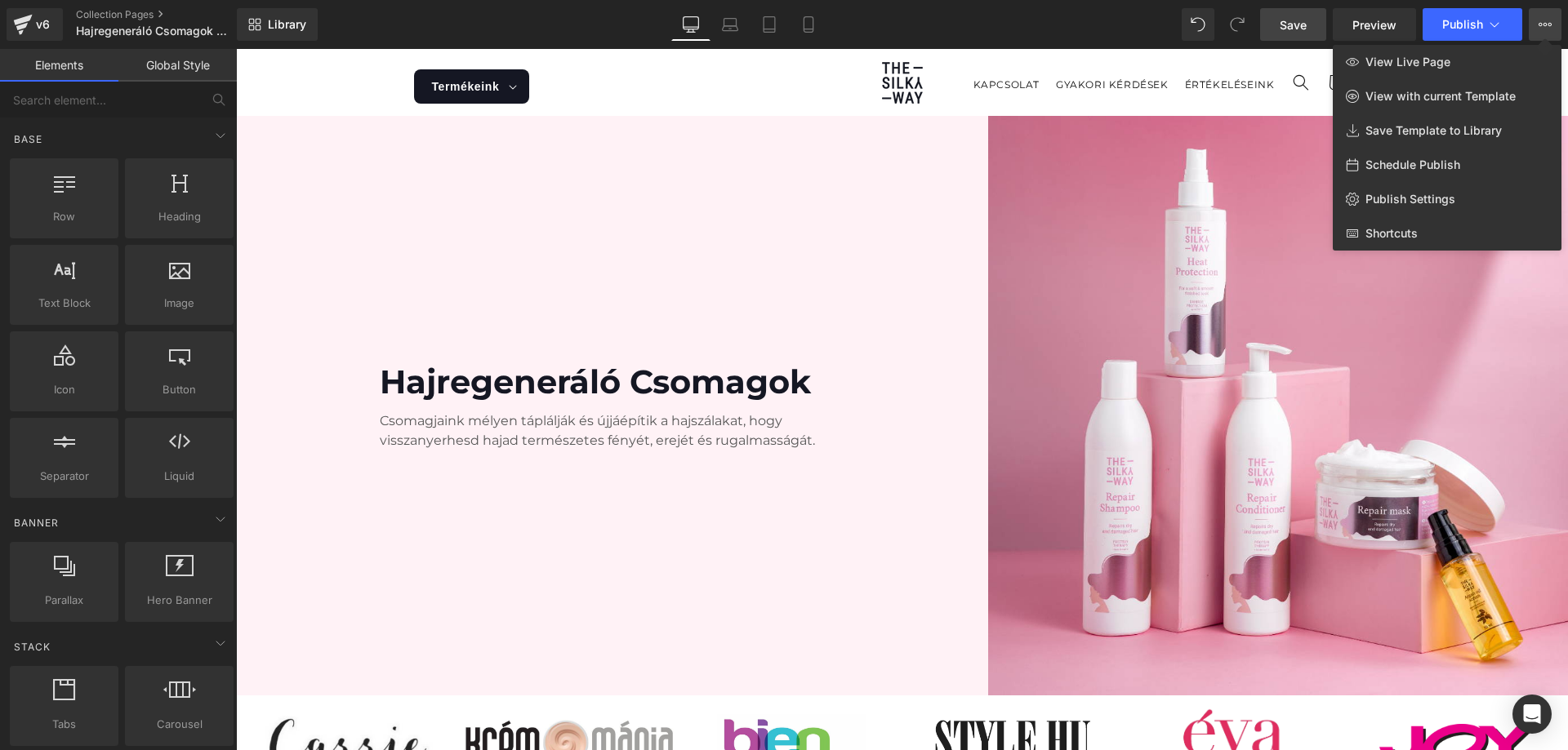
click at [1448, 163] on span "Schedule Publish" at bounding box center [1413, 165] width 95 height 14
select select
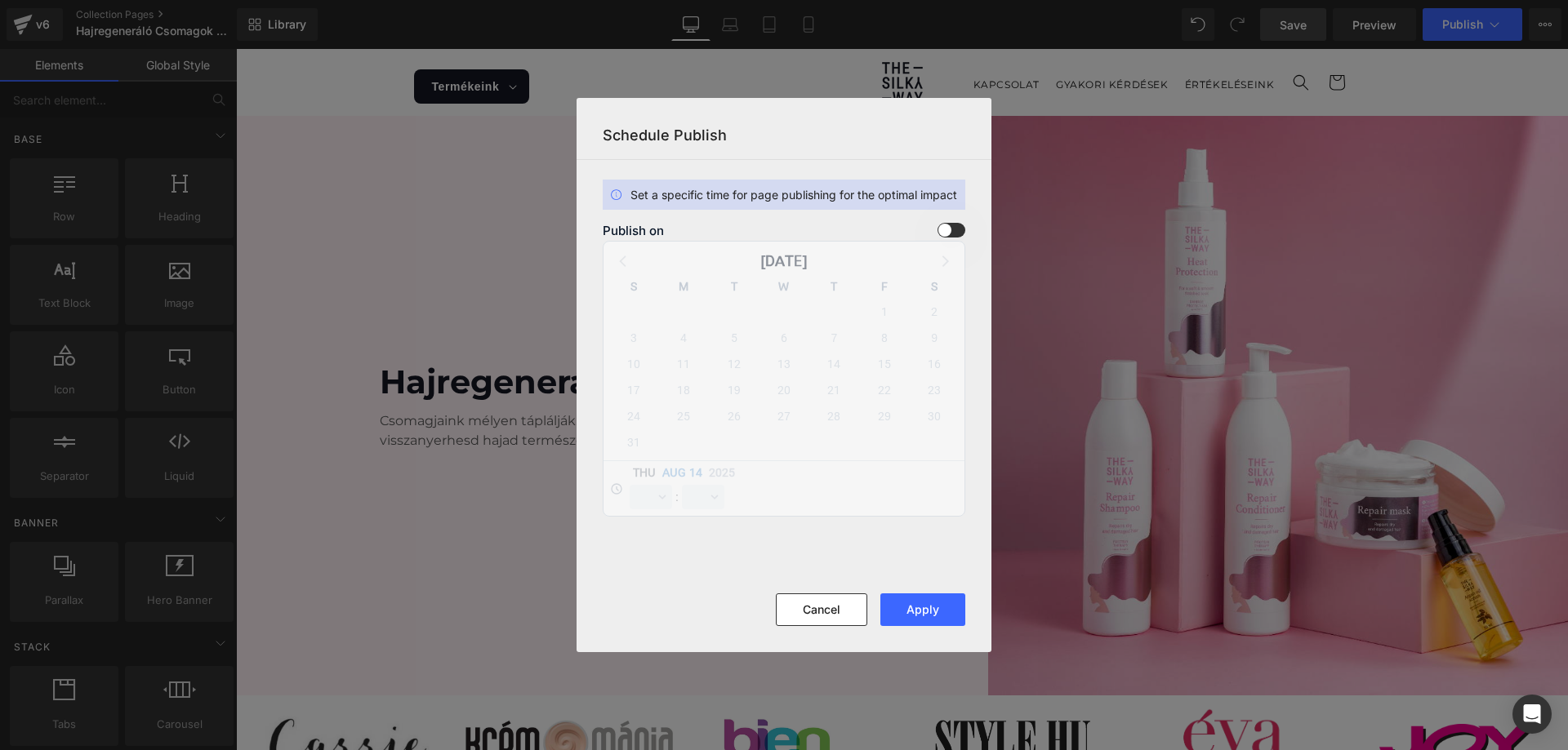
click at [946, 230] on span at bounding box center [951, 230] width 28 height 14
click at [0, 0] on input "checkbox" at bounding box center [0, 0] width 0 height 0
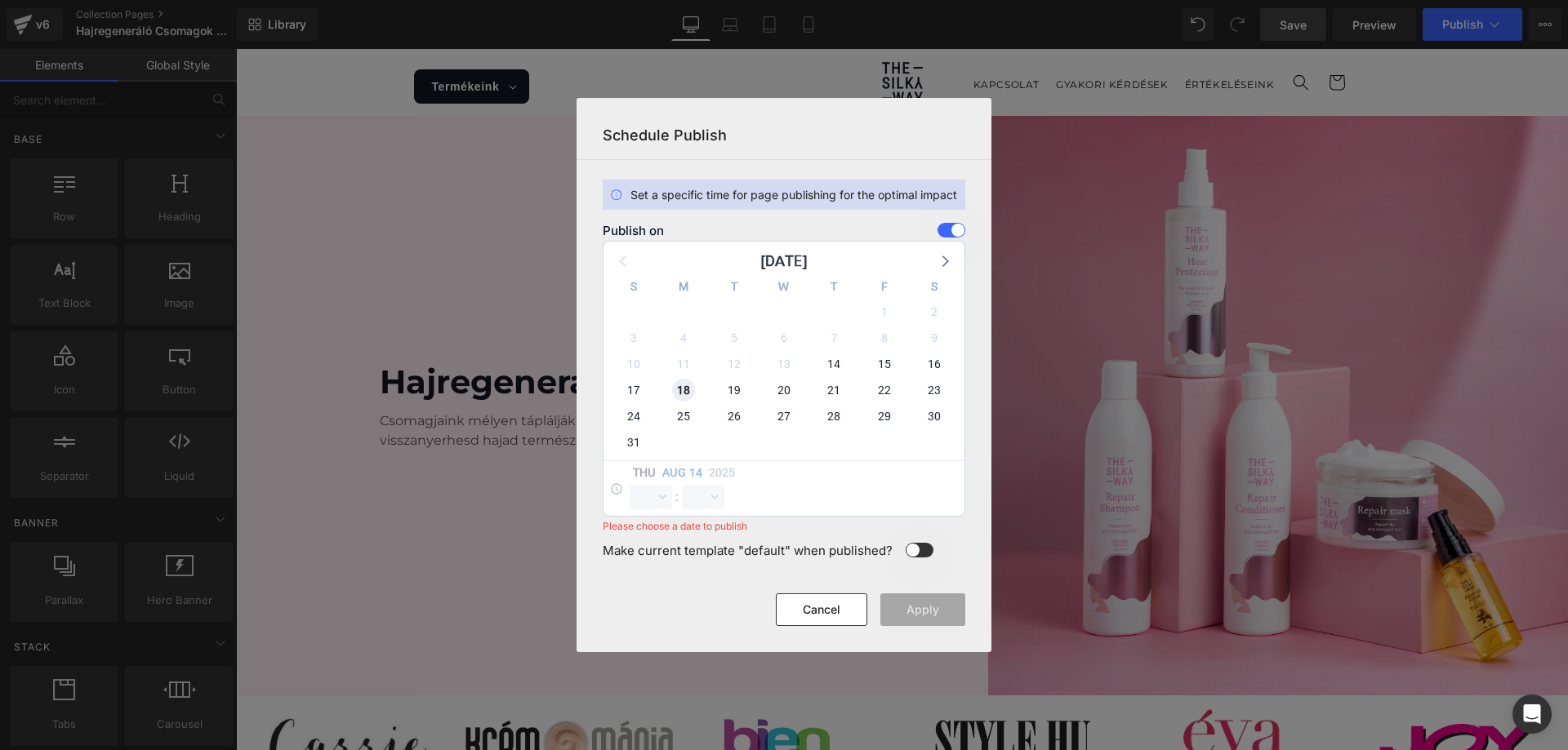
click at [684, 384] on span "18" at bounding box center [683, 390] width 23 height 23
click at [647, 488] on select "00 01 02 03 04 05 06 07 08 09 10 11 12 13 14 15 16 17 18 19 20 21 22 23" at bounding box center [651, 497] width 42 height 24
select select "11"
click at [629, 485] on select "00 01 02 03 04 05 06 07 08 09 10 11 12 13 14 15 16 17 18 19 20 21 22 23" at bounding box center [651, 497] width 42 height 24
click at [705, 503] on select "00 01 02 03 04 05 06 07 08 09 10 11 12 13 14 15 16 17 18 19 20 21 22 23 24 25 2…" at bounding box center [703, 497] width 42 height 24
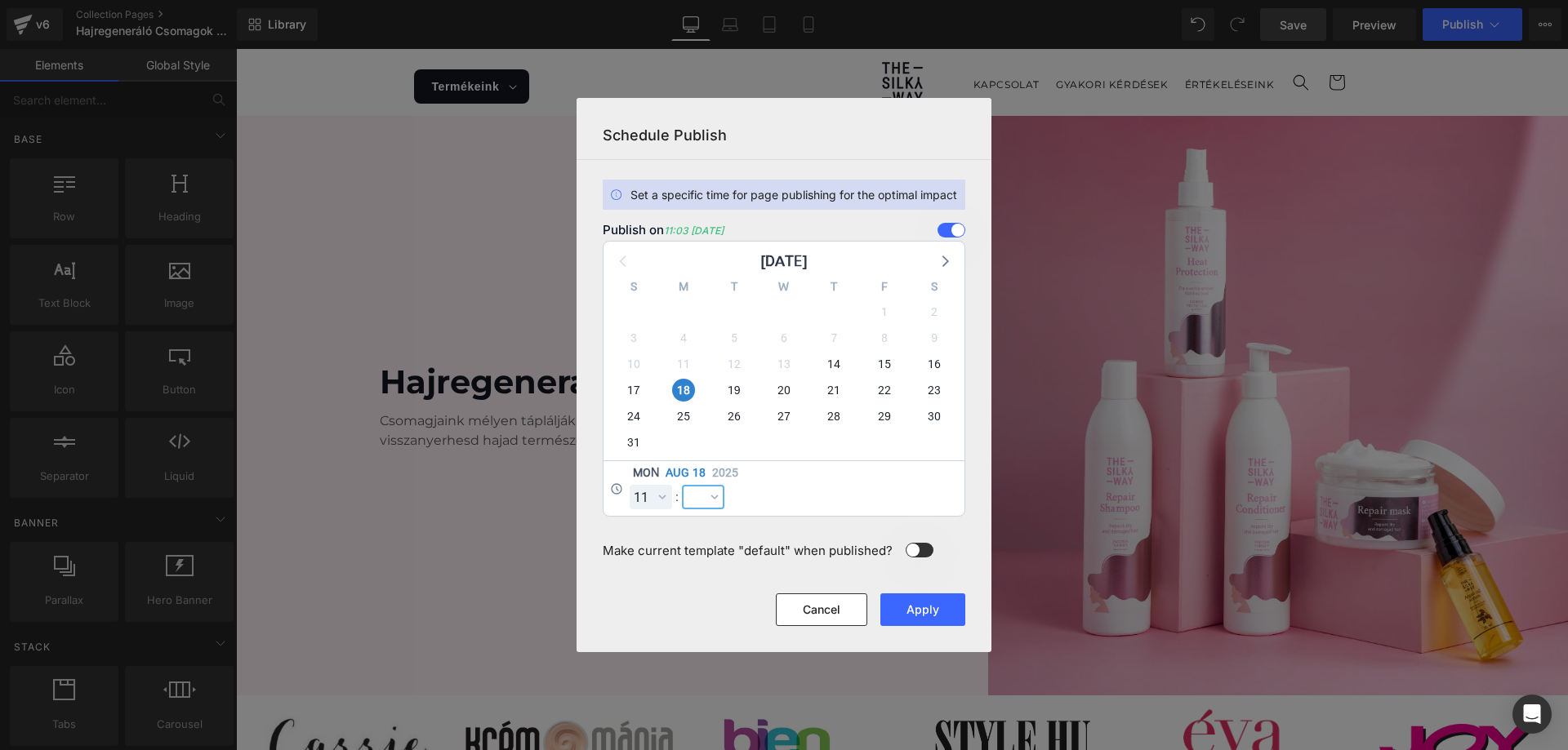
select select "59"
click at [682, 485] on select "00 01 02 03 04 05 06 07 08 09 10 11 12 13 14 15 16 17 18 19 20 21 22 23 24 25 2…" at bounding box center [703, 497] width 42 height 24
click at [716, 503] on select "00 01 02 03 04 05 06 07 08 09 10 11 12 13 14 15 16 17 18 19 20 21 22 23 24 25 2…" at bounding box center [703, 497] width 42 height 24
click at [682, 485] on select "00 01 02 03 04 05 06 07 08 09 10 11 12 13 14 15 16 17 18 19 20 21 22 23 24 25 2…" at bounding box center [703, 497] width 42 height 24
click at [909, 613] on button "Apply" at bounding box center [923, 610] width 85 height 33
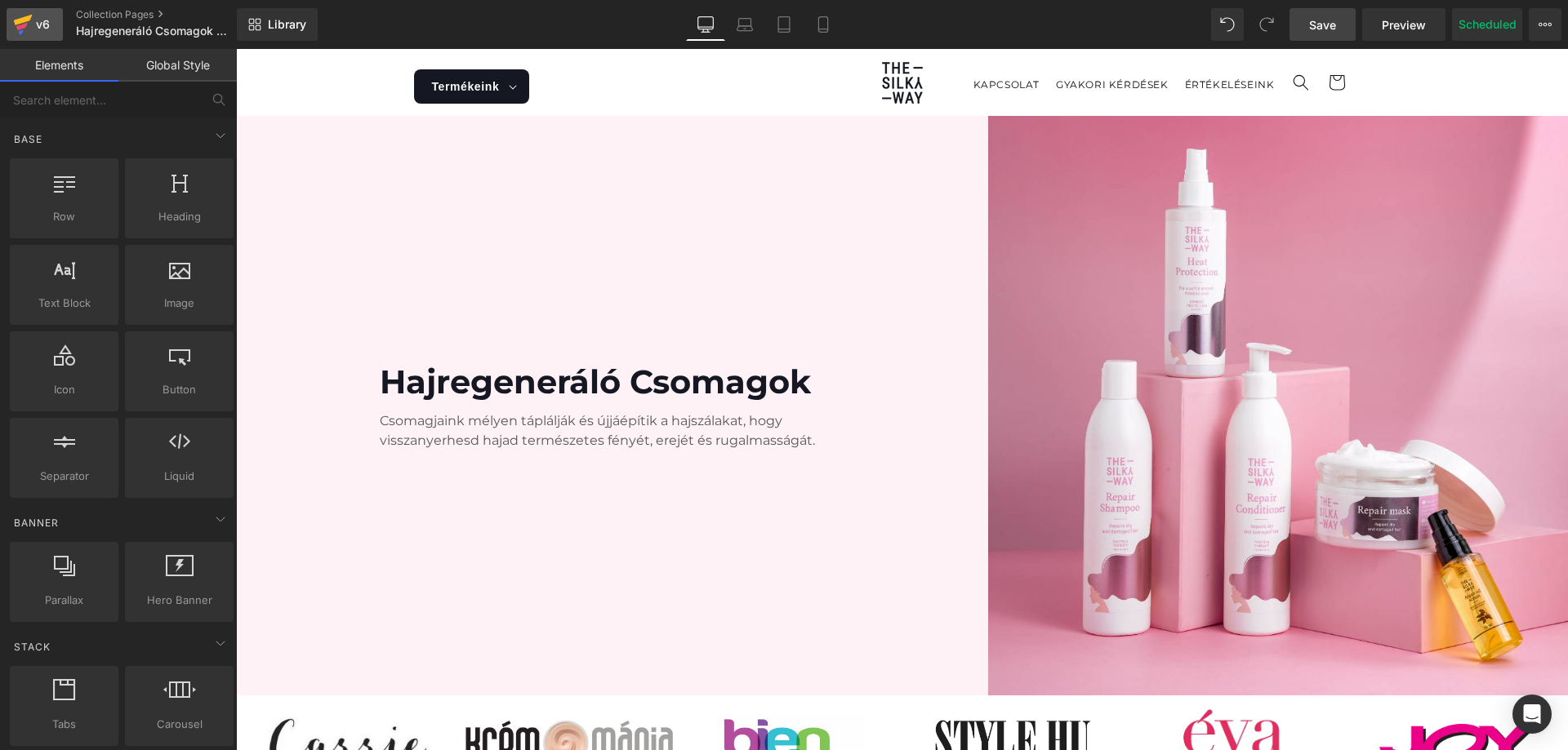
click at [44, 33] on div "v6" at bounding box center [43, 24] width 20 height 21
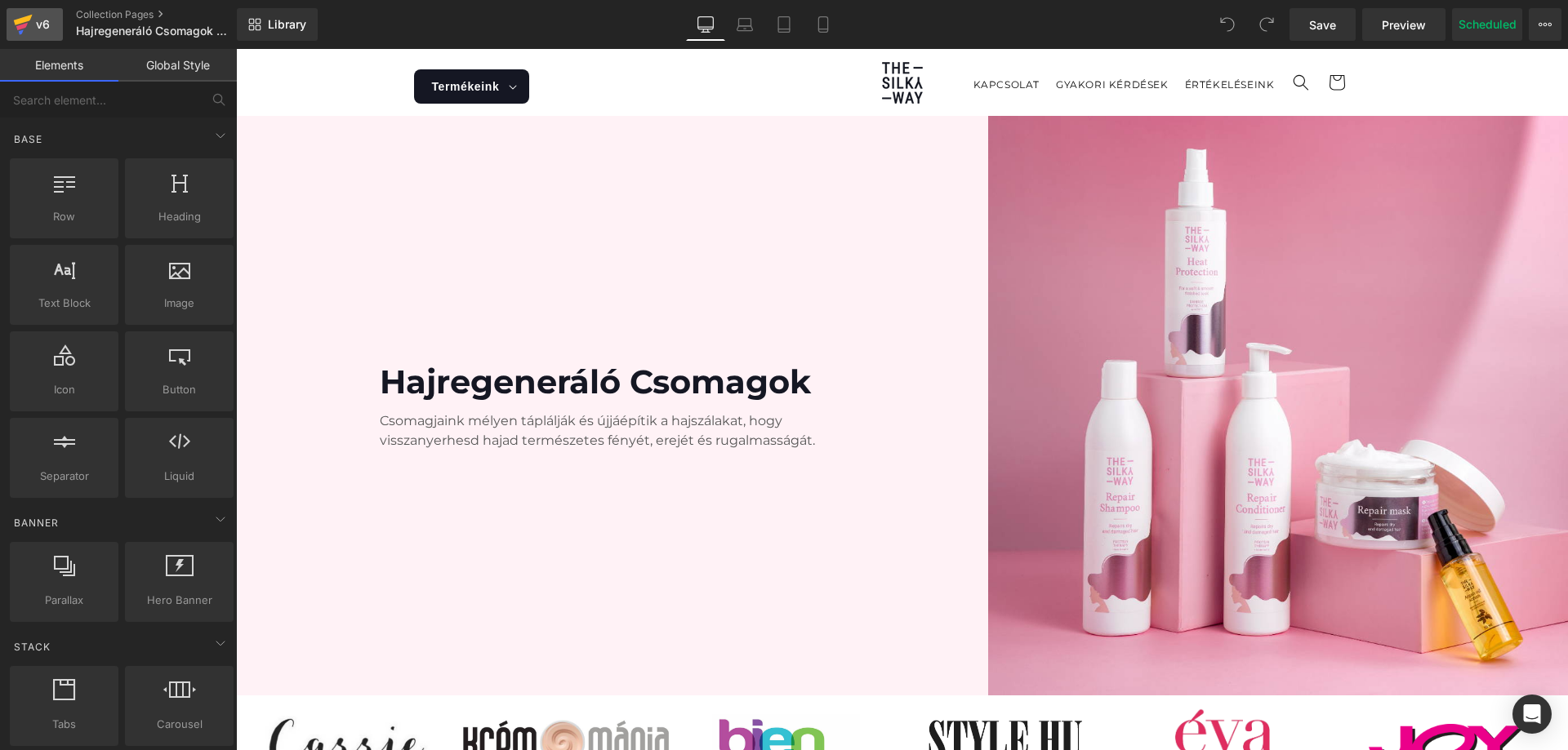
click at [39, 19] on div "v6" at bounding box center [43, 24] width 20 height 21
